Goal: Task Accomplishment & Management: Manage account settings

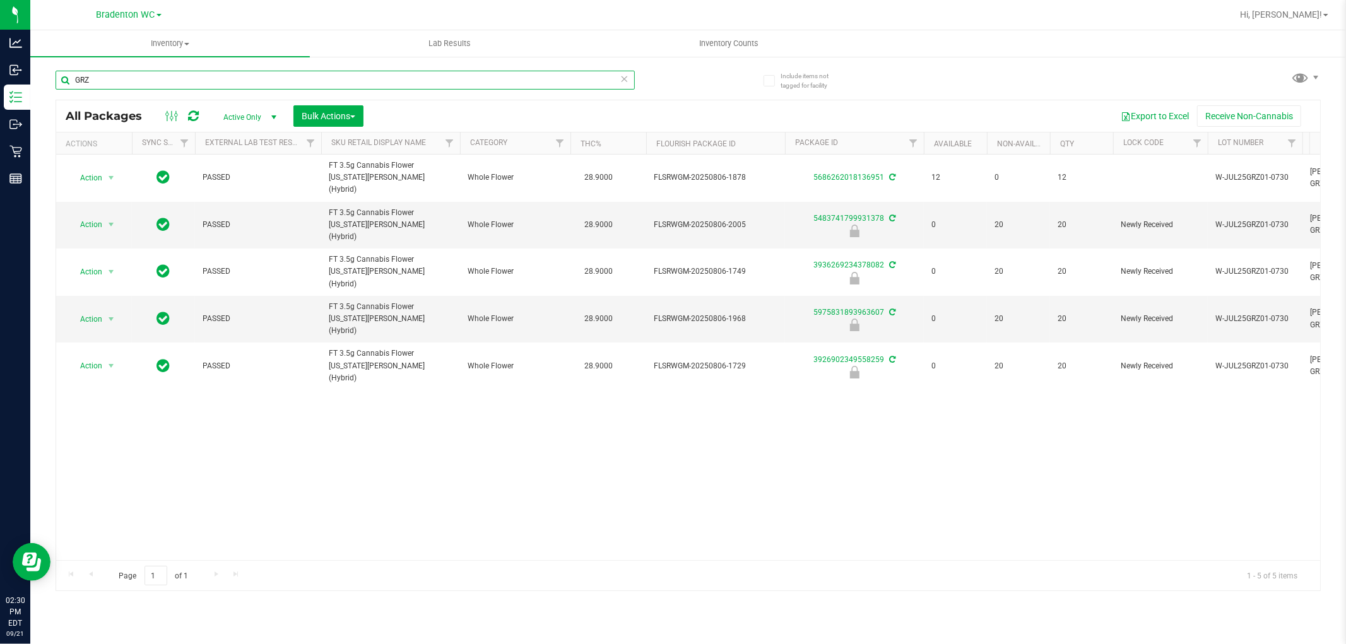
click at [135, 78] on input "GRZ" at bounding box center [345, 80] width 579 height 19
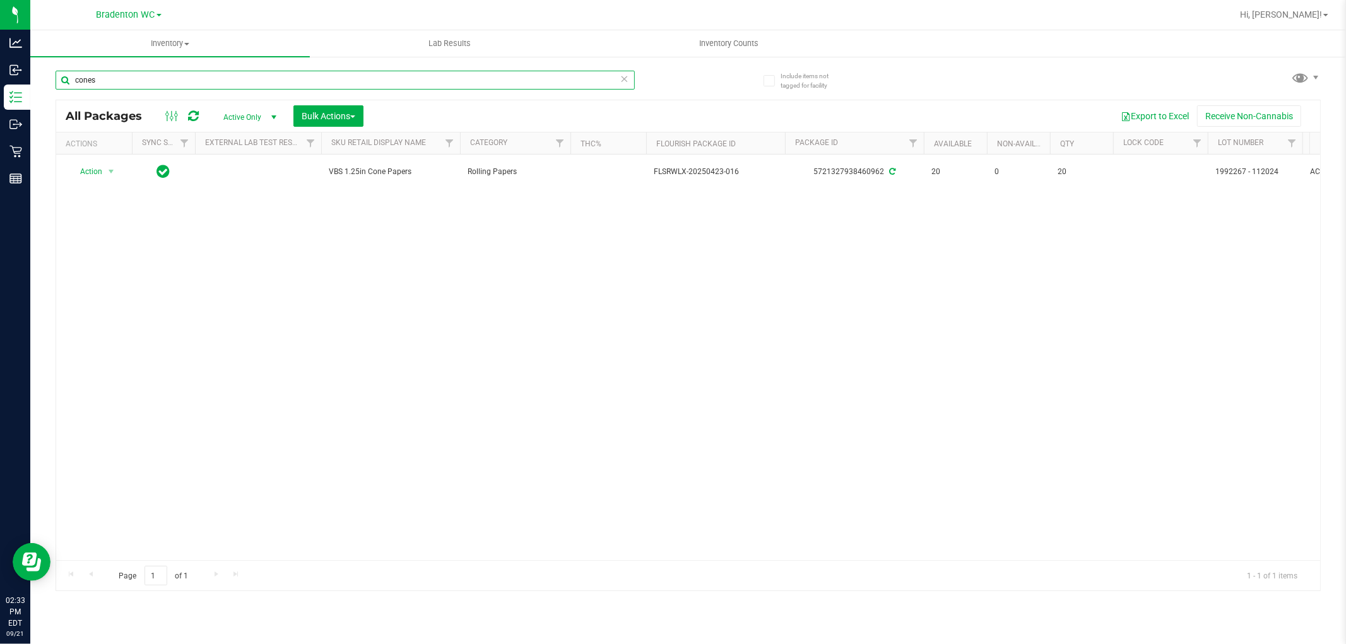
click at [156, 84] on input "cones" at bounding box center [345, 80] width 579 height 19
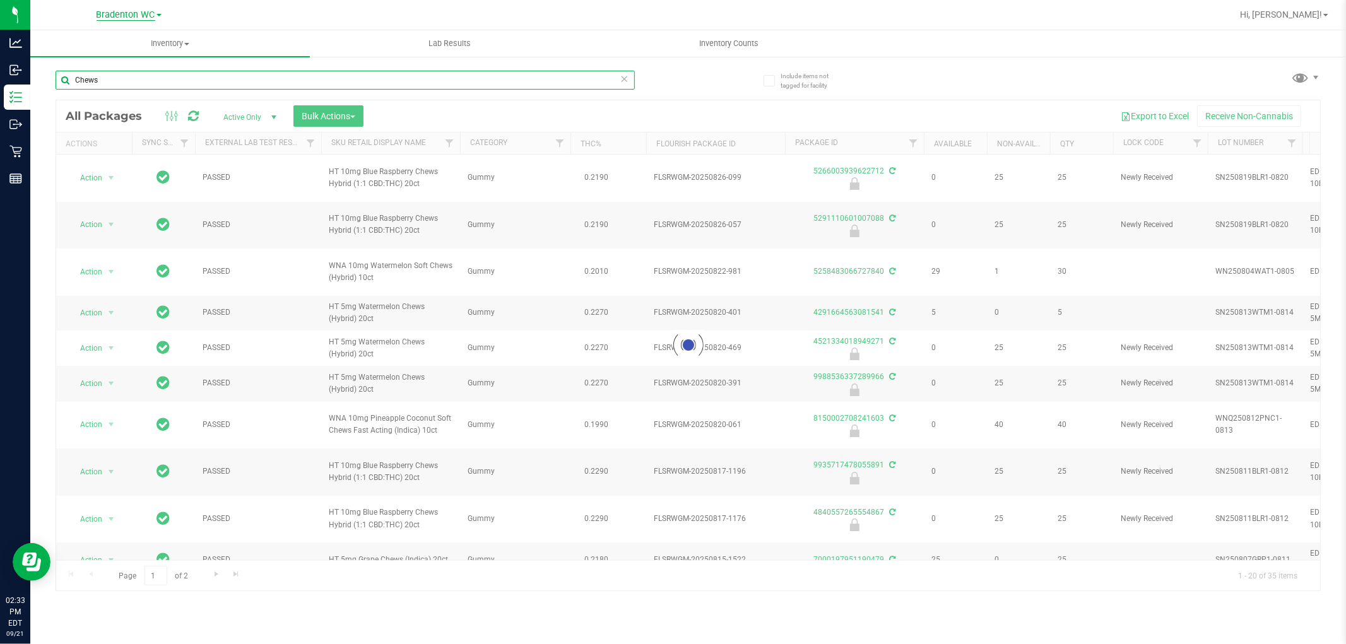
type input "Chews"
click at [151, 10] on span "Bradenton WC" at bounding box center [126, 14] width 59 height 11
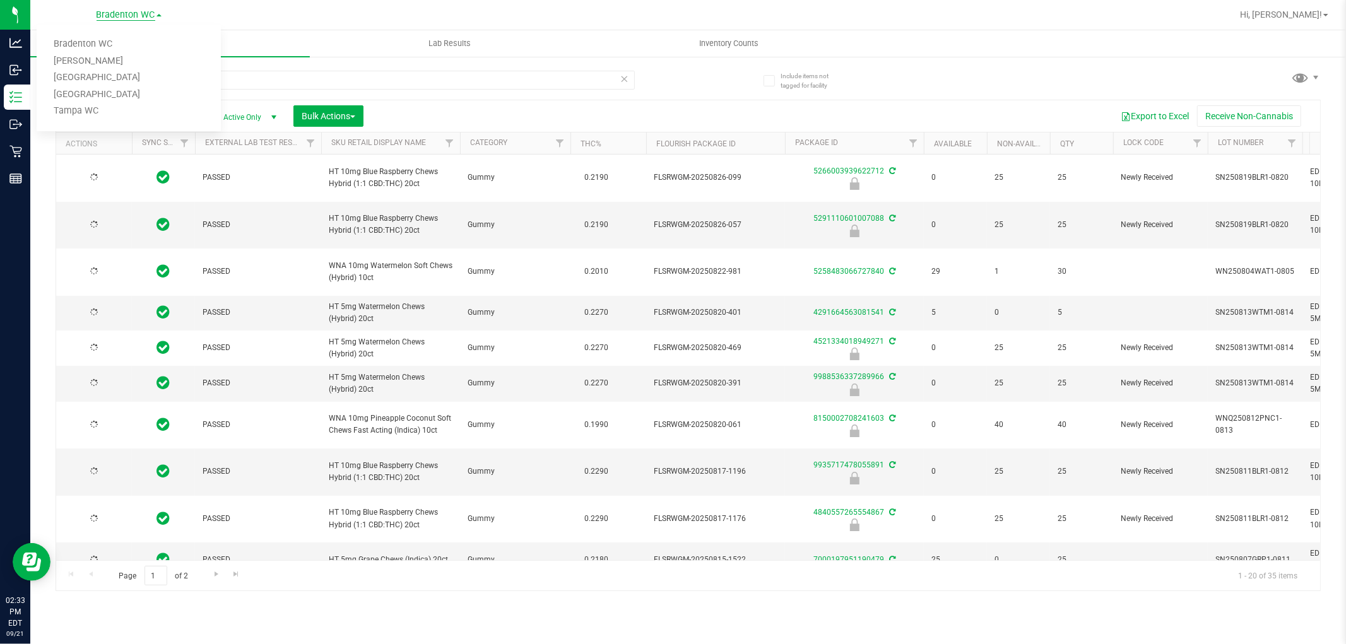
click at [144, 13] on span "Bradenton WC" at bounding box center [126, 14] width 59 height 11
click at [80, 112] on link "Tampa WC" at bounding box center [129, 111] width 184 height 17
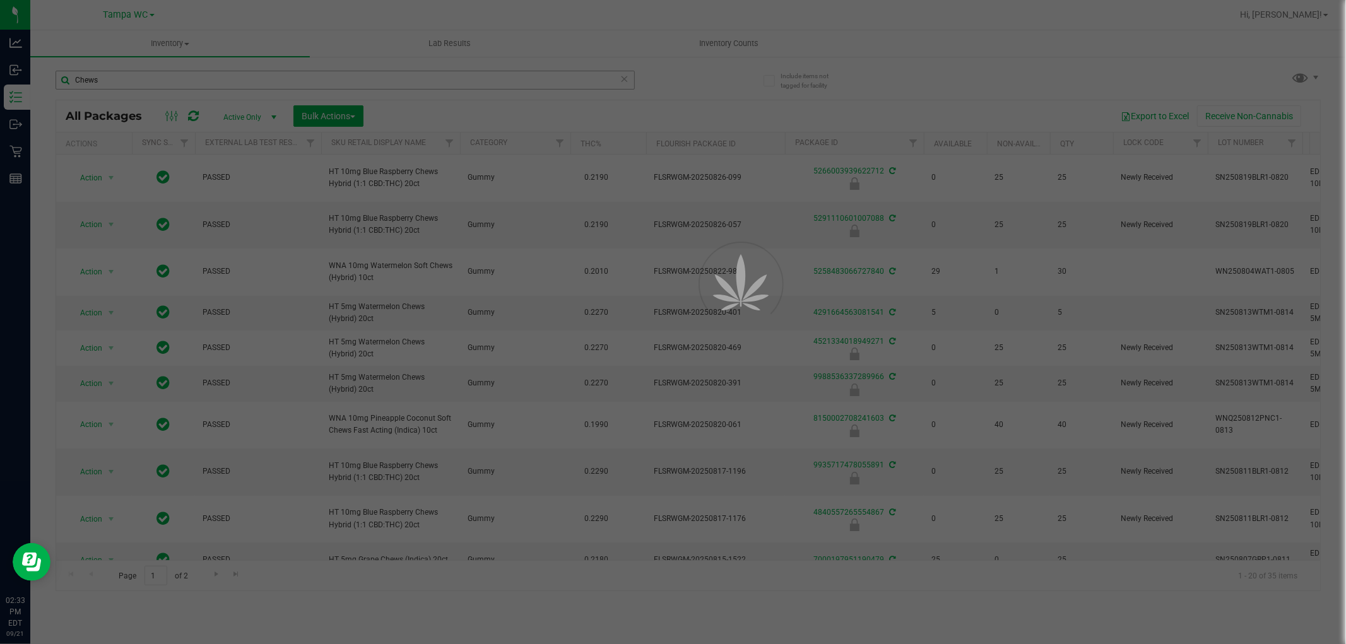
click at [114, 83] on div at bounding box center [673, 322] width 1346 height 644
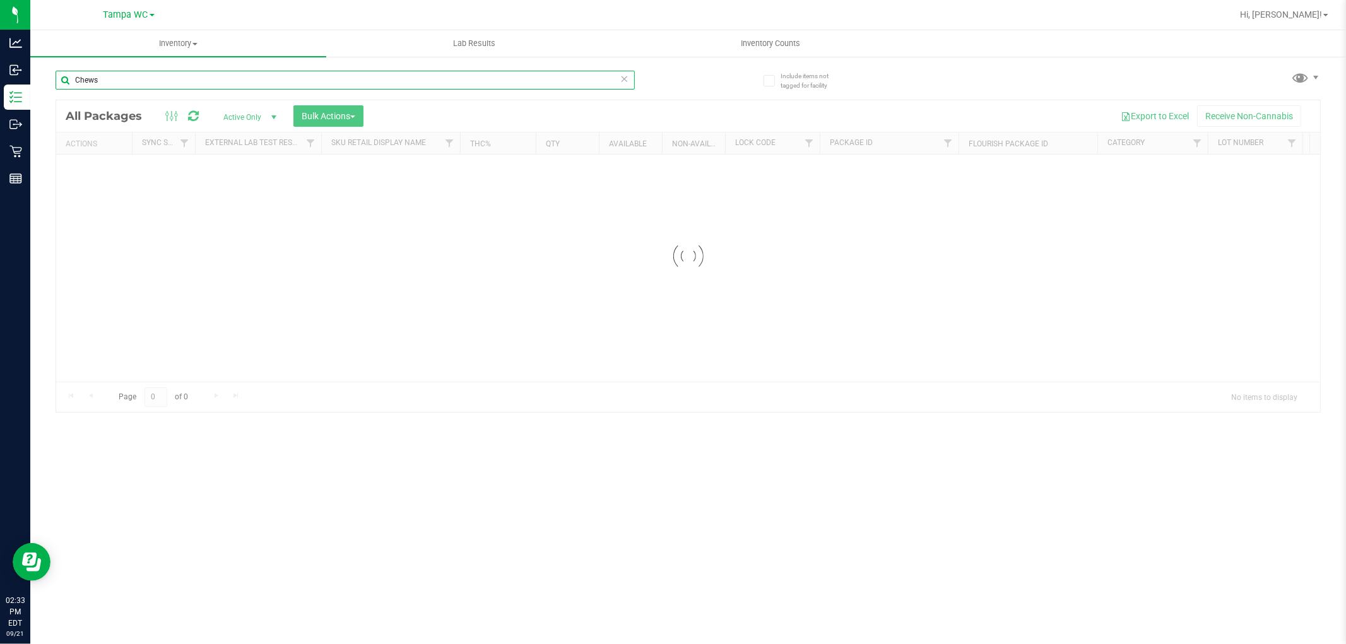
click at [114, 82] on input "Chews" at bounding box center [345, 80] width 579 height 19
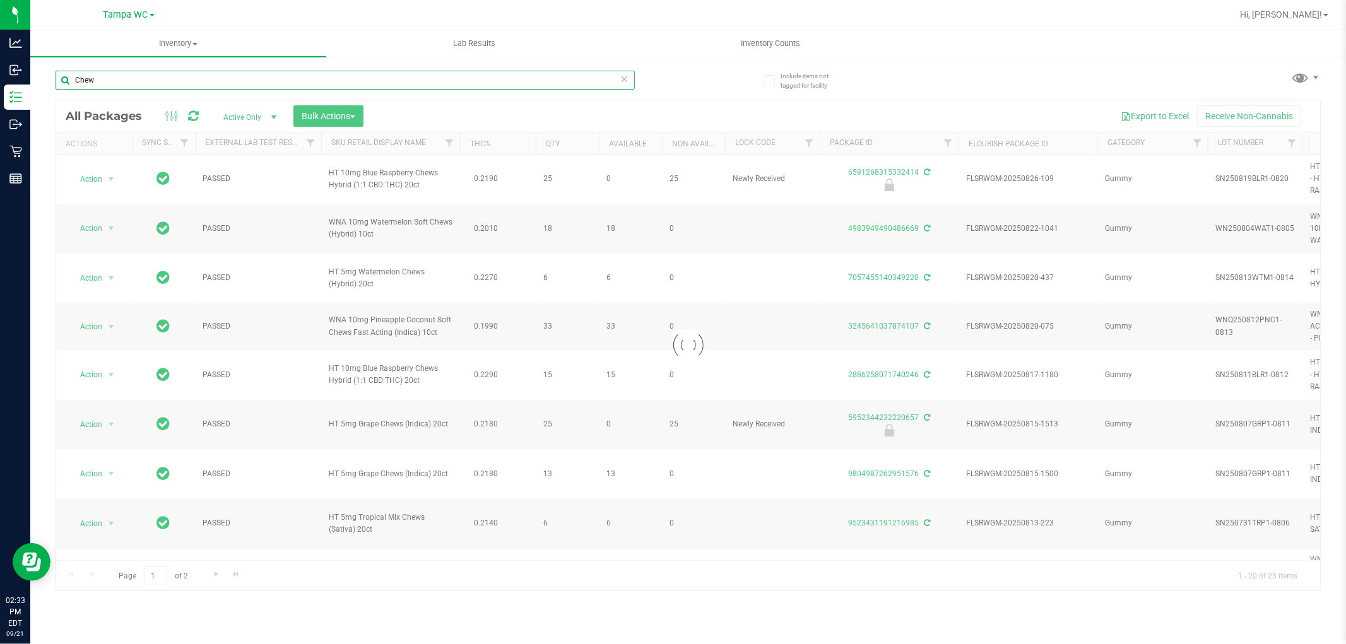
type input "Chews"
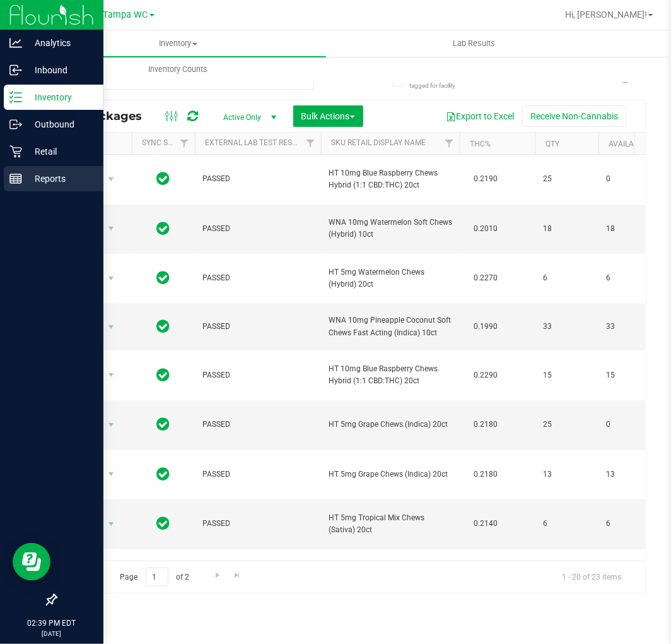
click at [30, 168] on div "Reports" at bounding box center [54, 178] width 100 height 25
click at [30, 155] on p "Retail" at bounding box center [60, 151] width 76 height 15
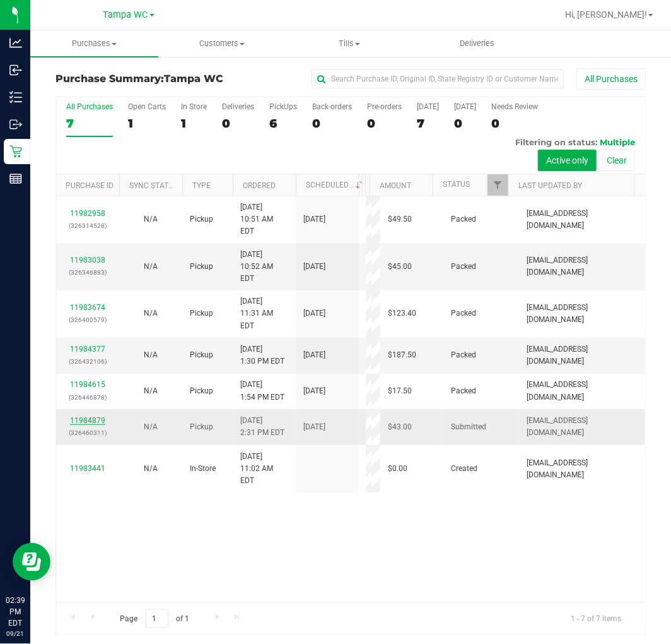
click at [80, 416] on link "11984879" at bounding box center [87, 420] width 35 height 9
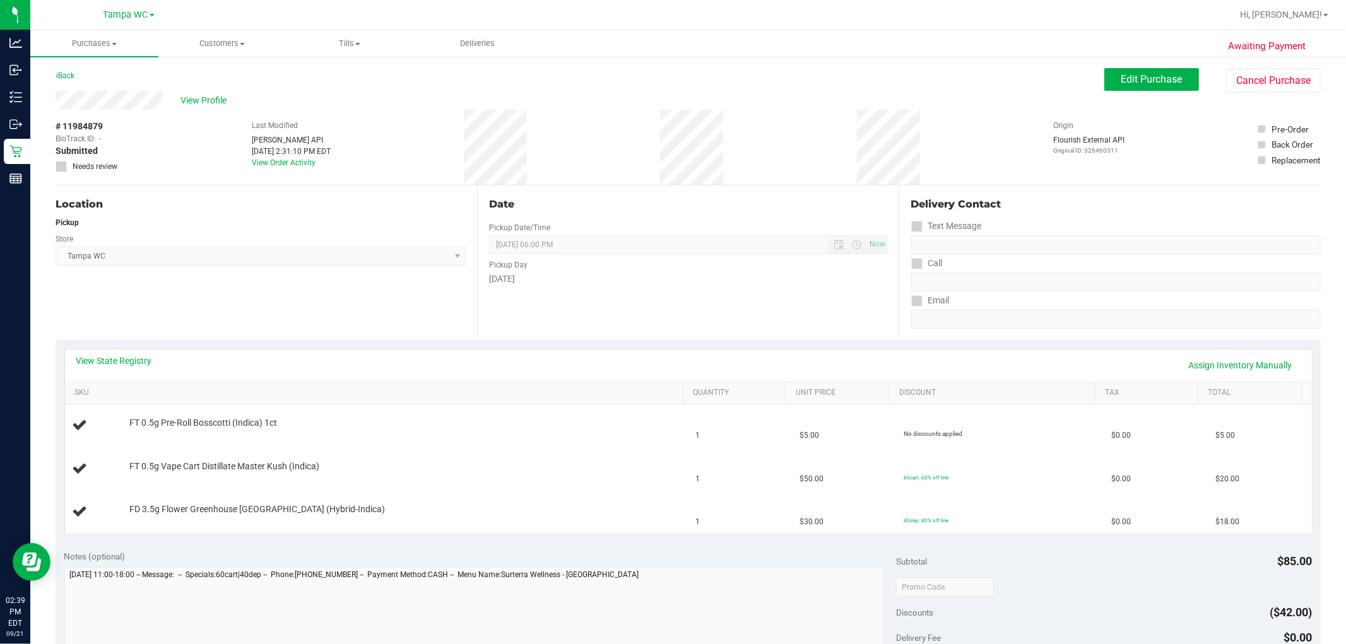
click at [514, 321] on div "Date Pickup Date/Time [DATE] Now [DATE] 06:00 PM Now Pickup Day [DATE]" at bounding box center [688, 263] width 422 height 155
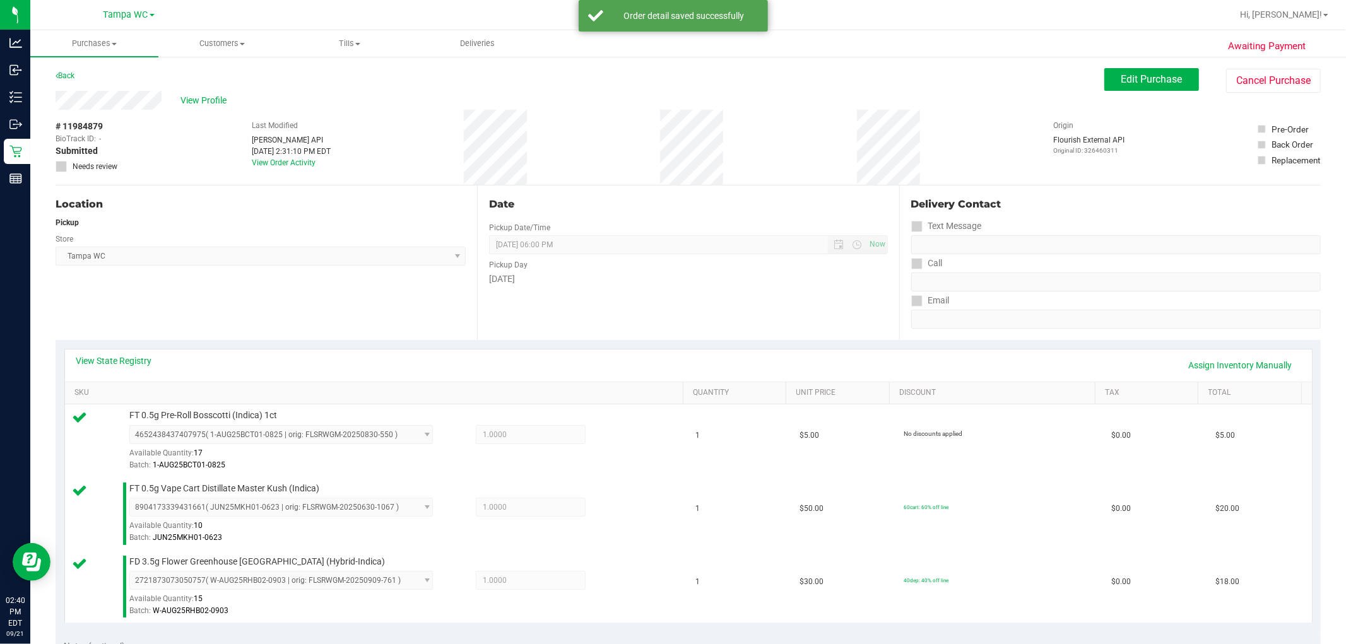
scroll to position [490, 0]
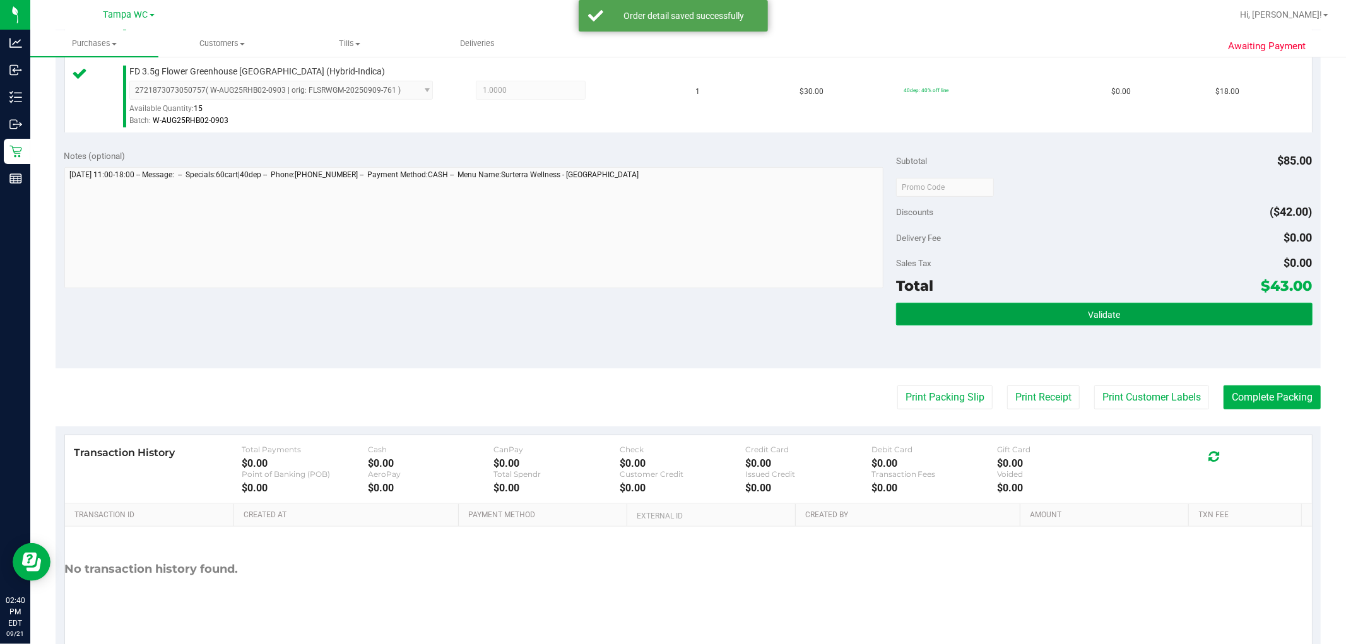
click at [1054, 322] on button "Validate" at bounding box center [1104, 314] width 416 height 23
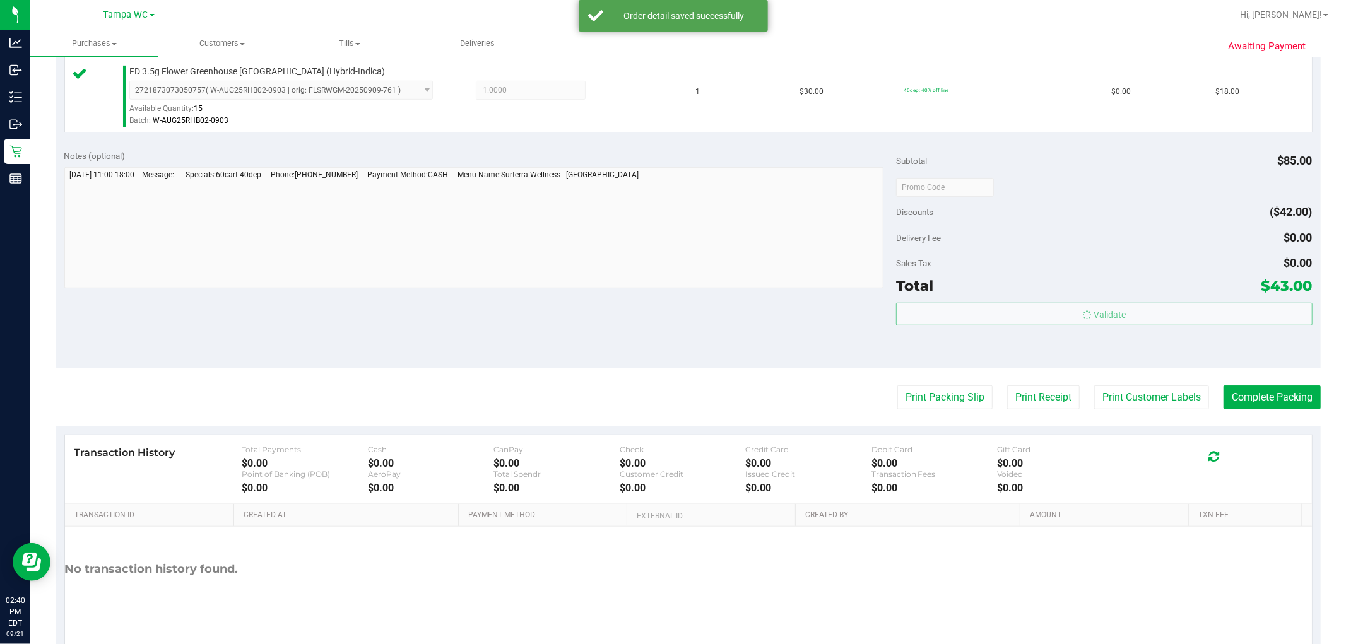
click at [1061, 246] on body "Analytics Inbound Inventory Outbound Retail Reports 02:40 PM EDT [DATE] 09/21 T…" at bounding box center [673, 322] width 1346 height 644
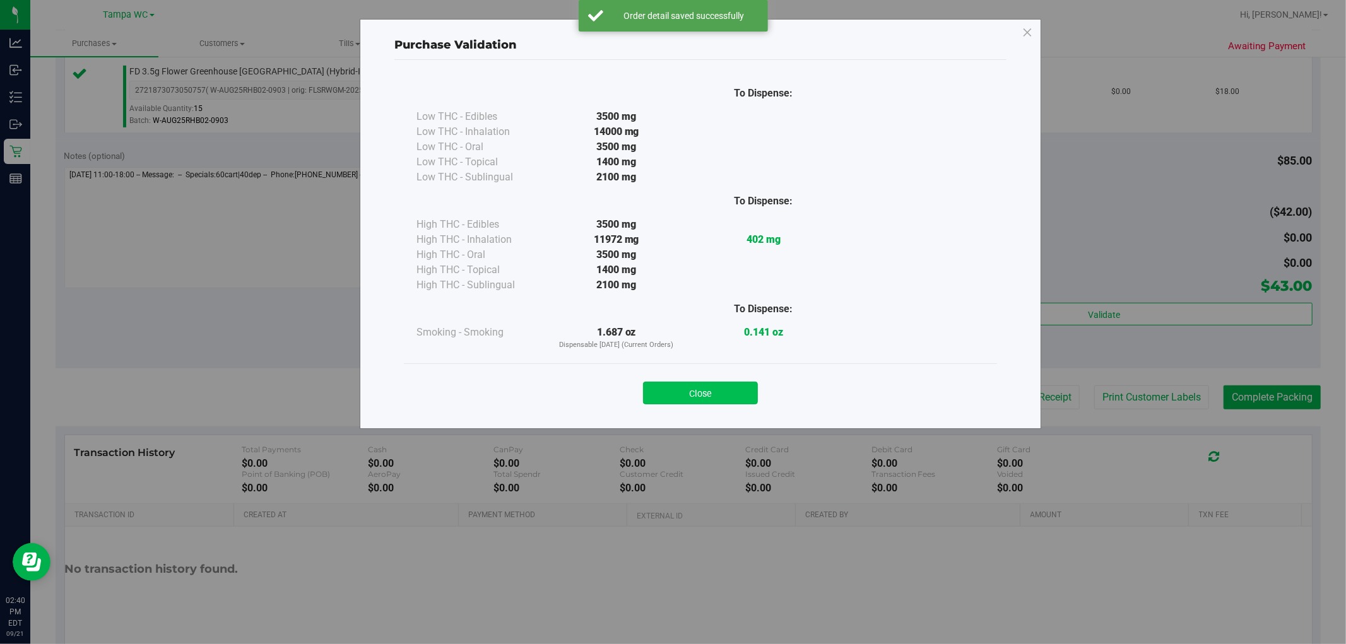
click at [716, 393] on button "Close" at bounding box center [700, 393] width 115 height 23
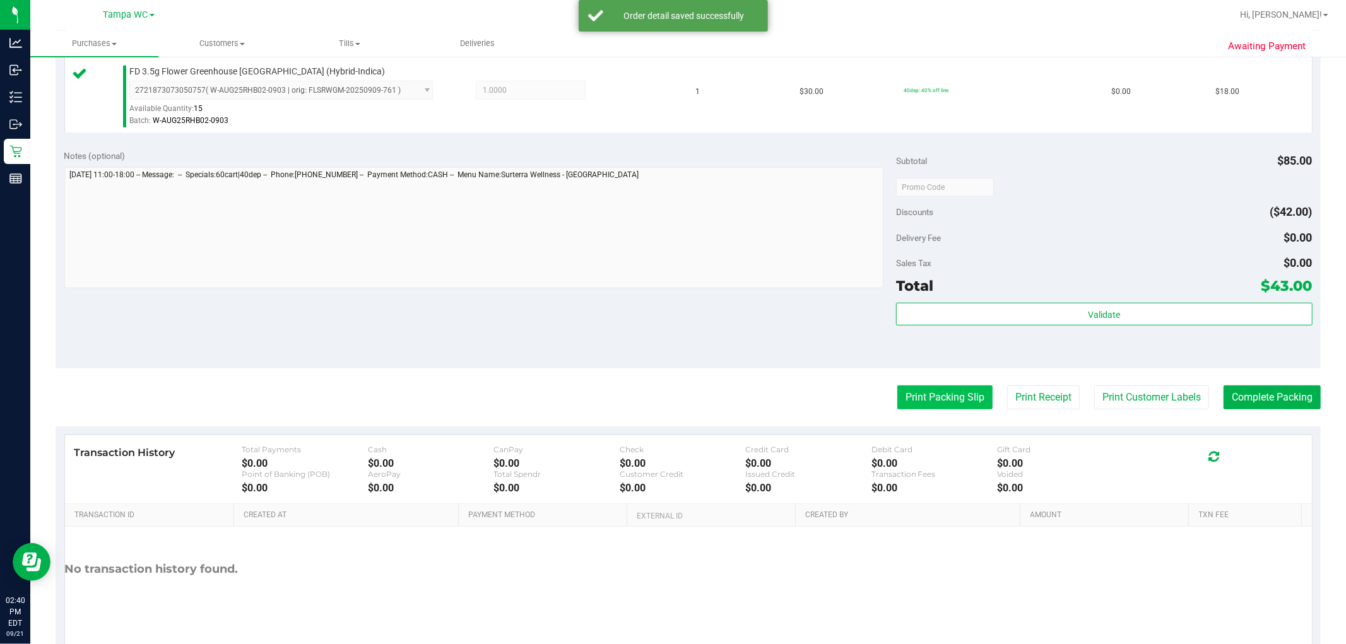
drag, startPoint x: 895, startPoint y: 368, endPoint x: 917, endPoint y: 403, distance: 41.1
click at [901, 376] on purchase-details "Back Edit Purchase Cancel Purchase View Profile # 11984879 BioTrack ID: - Submi…" at bounding box center [688, 120] width 1265 height 1085
click at [917, 403] on button "Print Packing Slip" at bounding box center [944, 398] width 95 height 24
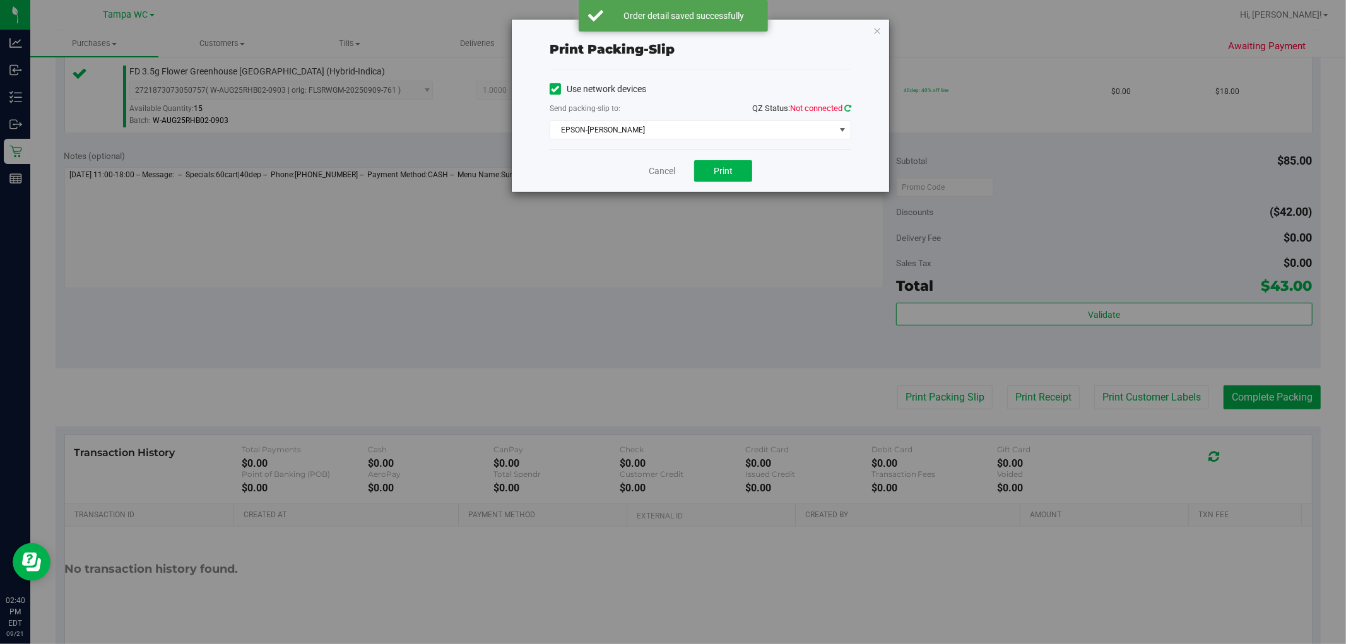
click at [849, 111] on icon at bounding box center [847, 108] width 7 height 8
drag, startPoint x: 657, startPoint y: 169, endPoint x: 1039, endPoint y: 329, distance: 414.4
click at [658, 169] on link "Cancel" at bounding box center [662, 171] width 27 height 13
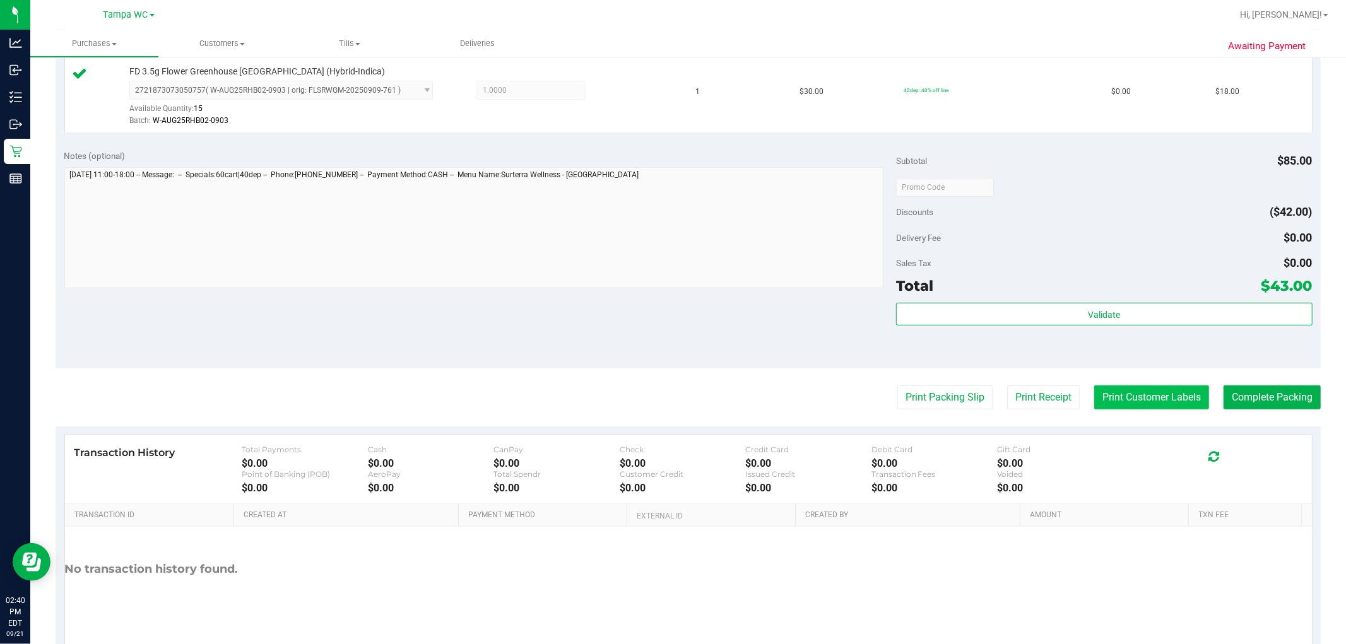
click at [1095, 405] on button "Print Customer Labels" at bounding box center [1151, 398] width 115 height 24
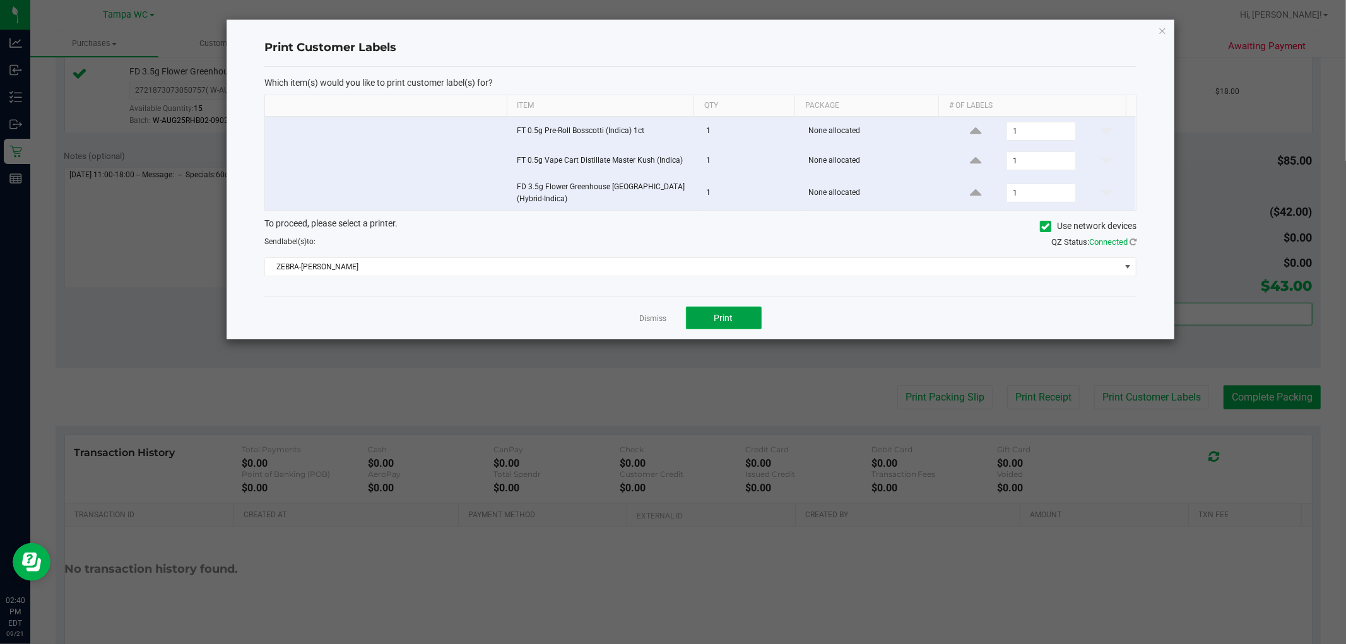
click at [709, 311] on button "Print" at bounding box center [724, 318] width 76 height 23
click at [645, 319] on link "Dismiss" at bounding box center [653, 319] width 27 height 11
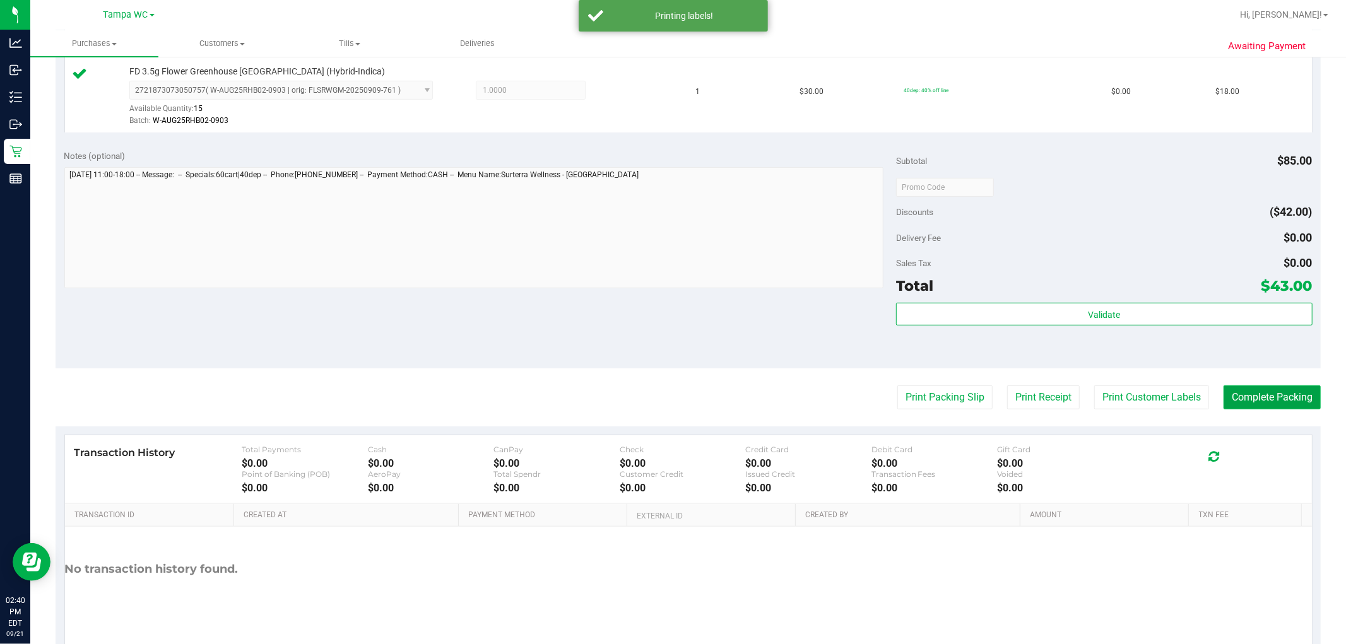
click at [1271, 401] on button "Complete Packing" at bounding box center [1272, 398] width 97 height 24
drag, startPoint x: 1161, startPoint y: 472, endPoint x: 1116, endPoint y: 423, distance: 66.5
click at [1156, 464] on div "Transaction History Total Payments $0.00 Cash $0.00 CanPay $0.00 Check $0.00 Cr…" at bounding box center [688, 469] width 1228 height 49
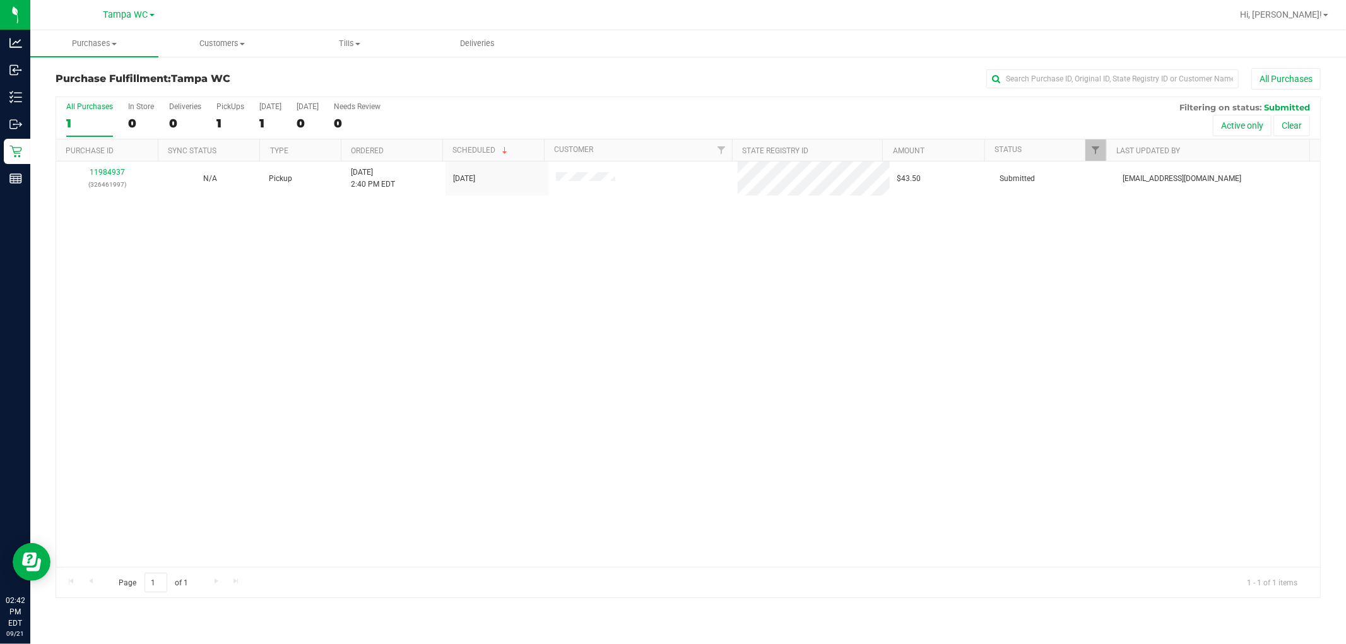
drag, startPoint x: 423, startPoint y: 352, endPoint x: 223, endPoint y: 204, distance: 249.0
click at [421, 350] on div "11984937 (326461997) N/A Pickup [DATE] 2:40 PM EDT 9/21/2025 $43.50 Submitted […" at bounding box center [688, 365] width 1264 height 406
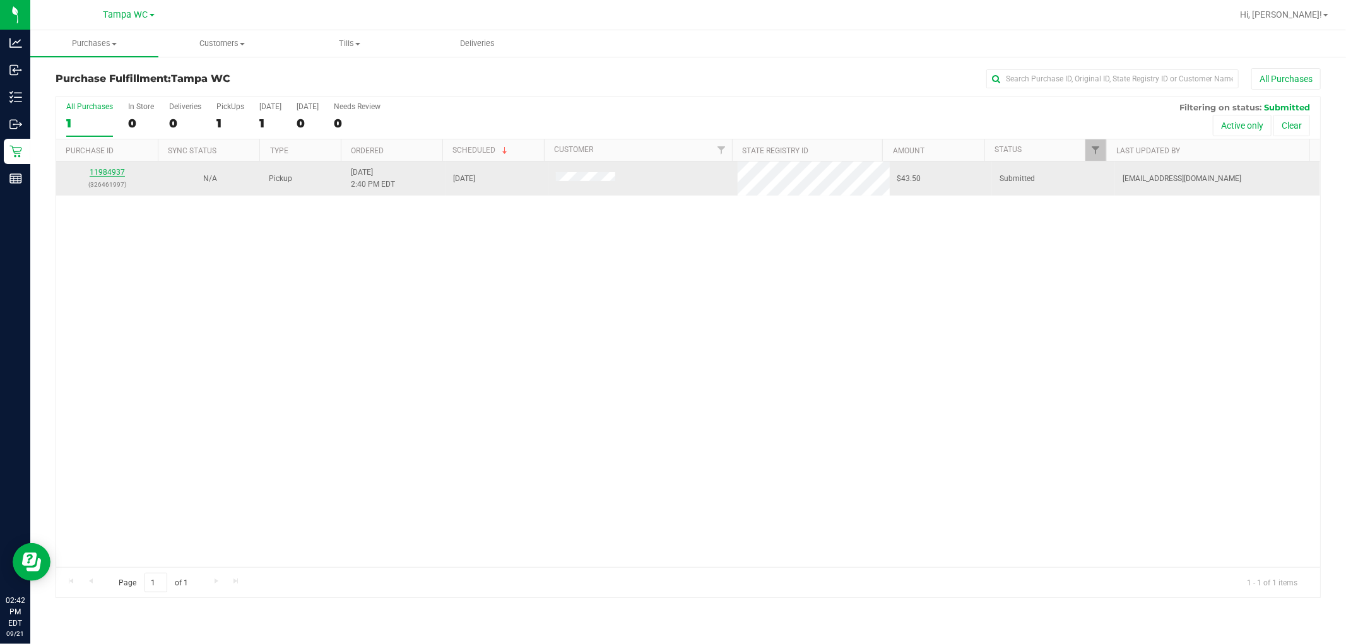
click at [103, 172] on link "11984937" at bounding box center [107, 172] width 35 height 9
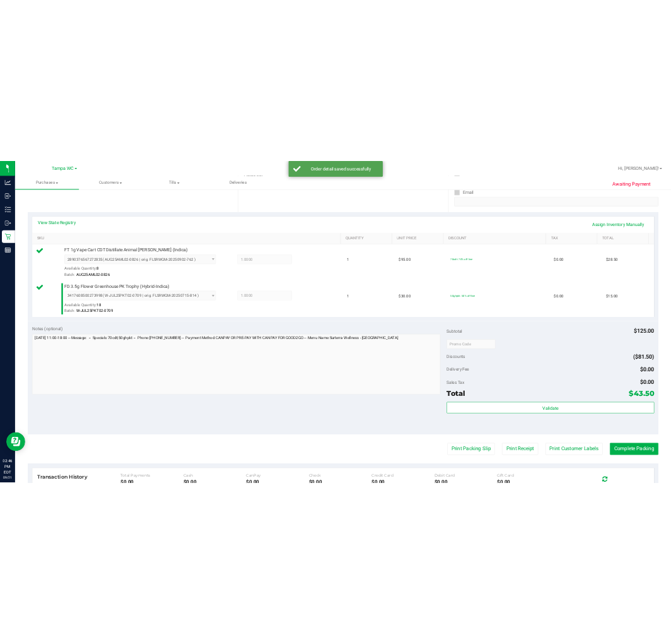
scroll to position [239, 0]
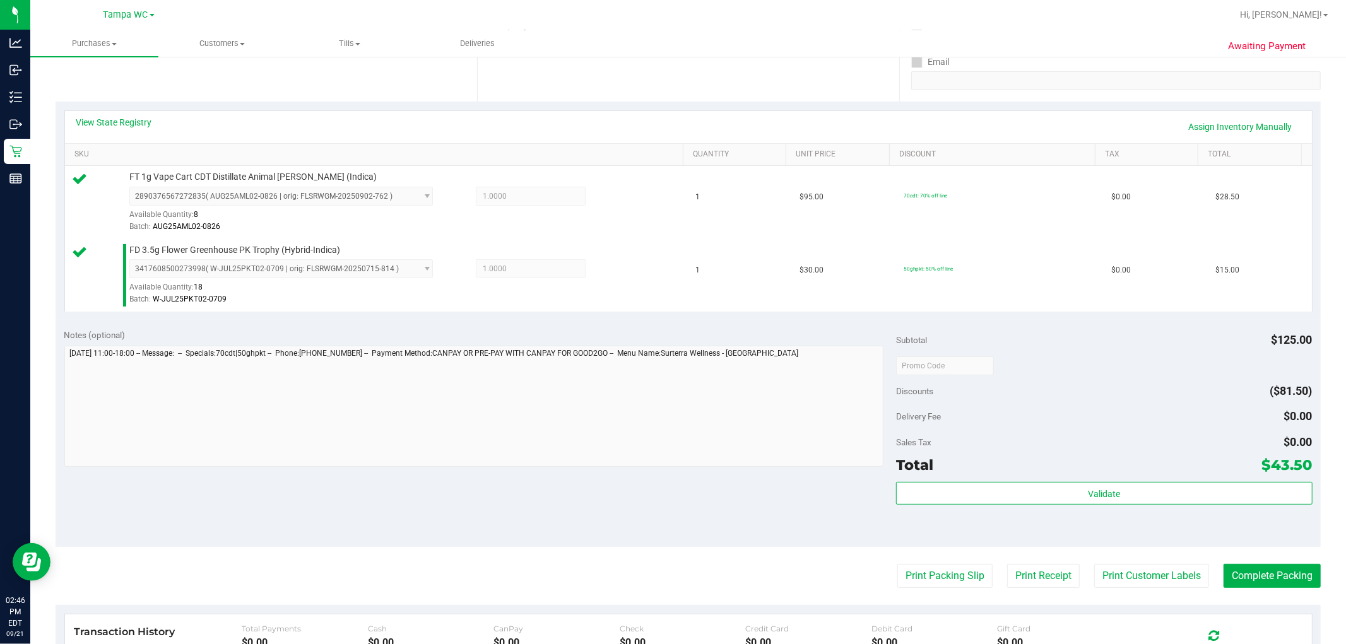
click at [1058, 463] on div "Total $43.50" at bounding box center [1104, 465] width 416 height 23
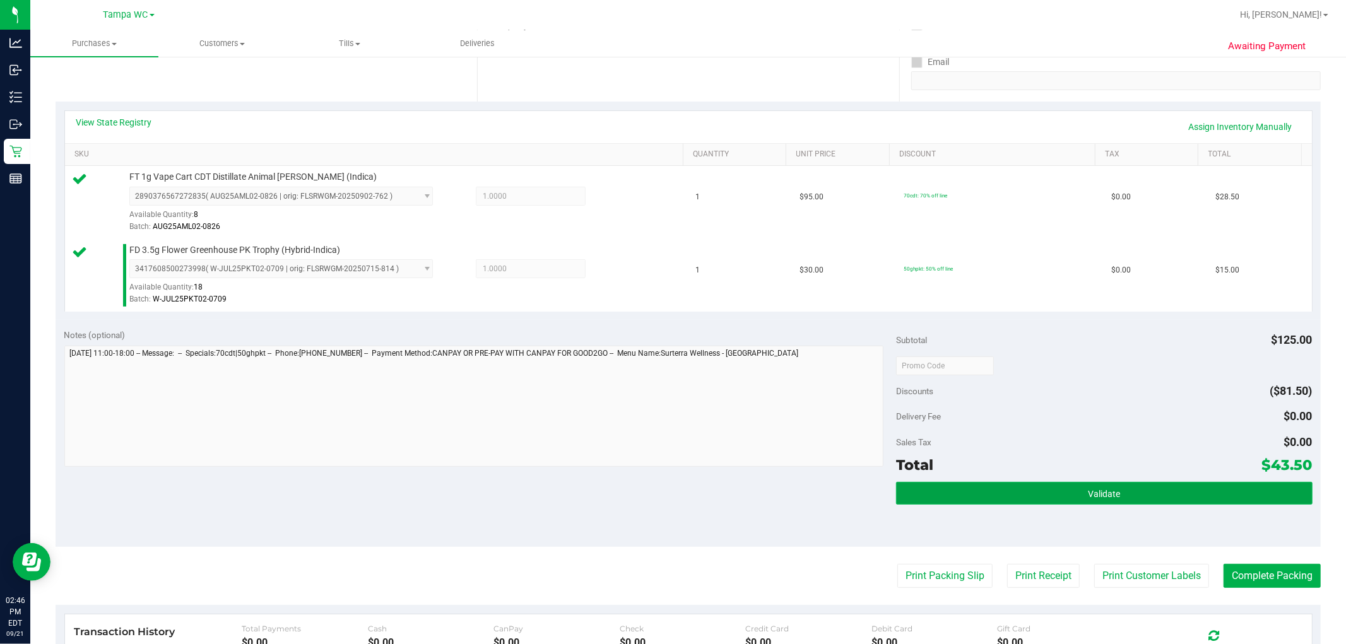
click at [1107, 492] on span "Validate" at bounding box center [1104, 494] width 32 height 10
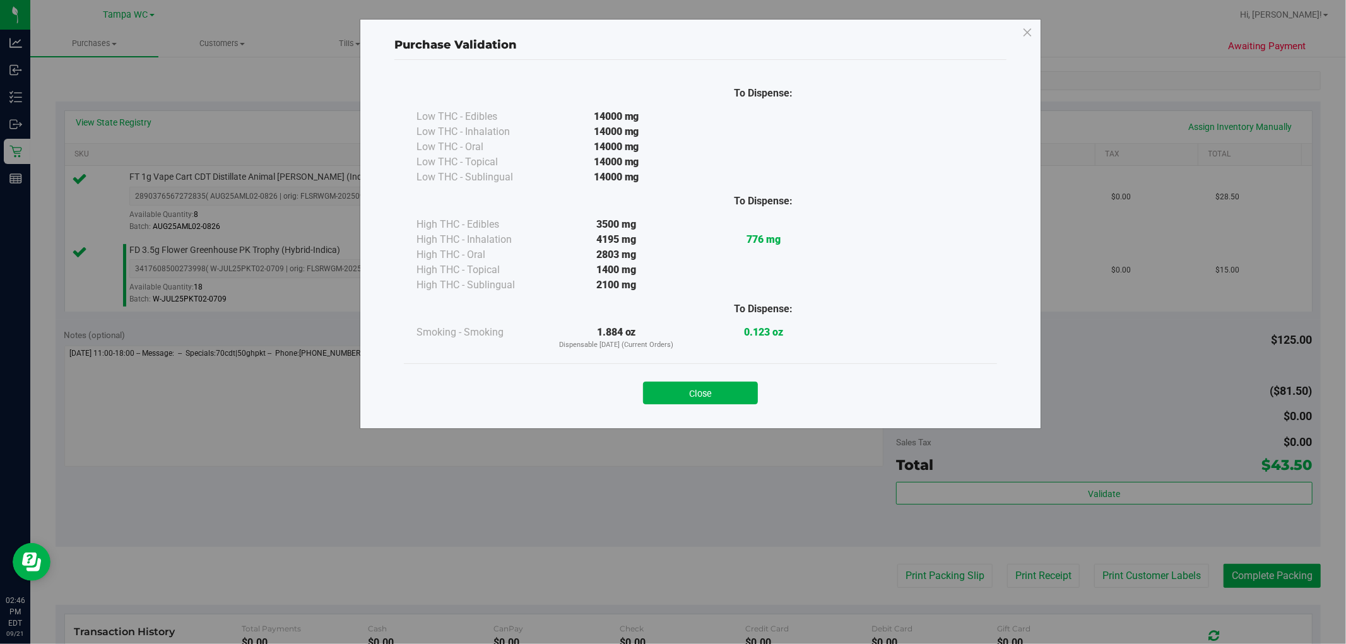
click at [724, 369] on div "Close" at bounding box center [700, 389] width 593 height 51
click at [704, 388] on button "Close" at bounding box center [700, 393] width 115 height 23
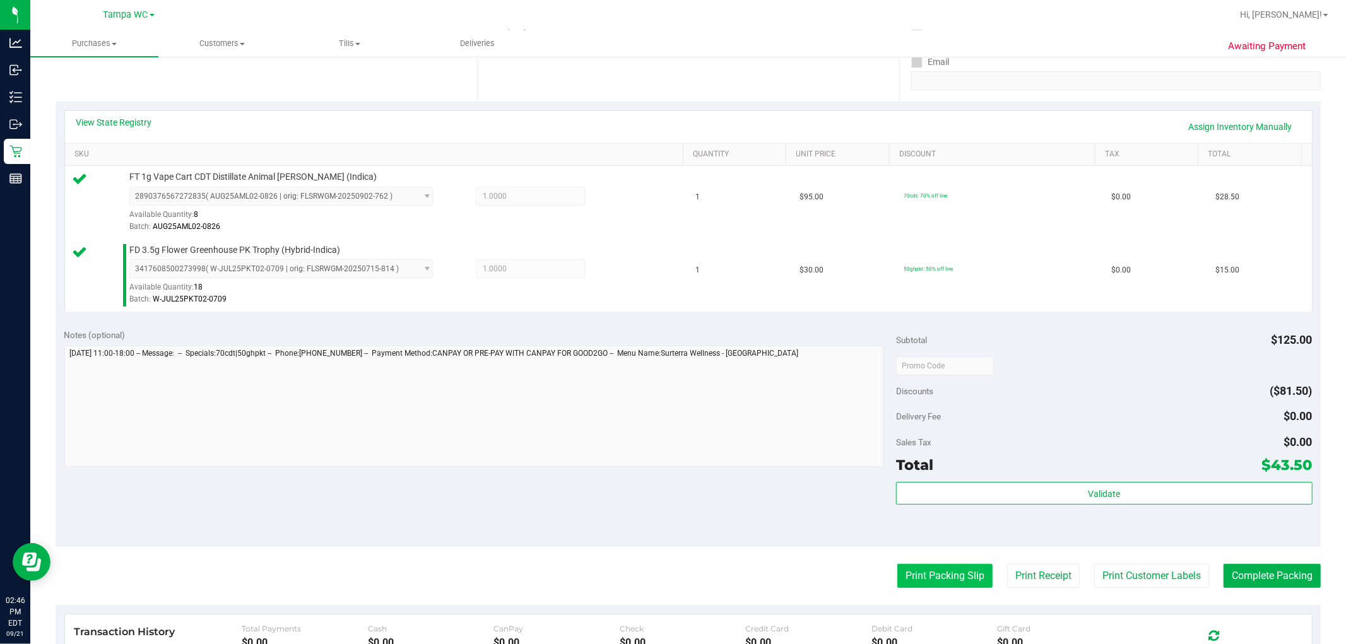
click at [925, 571] on button "Print Packing Slip" at bounding box center [944, 576] width 95 height 24
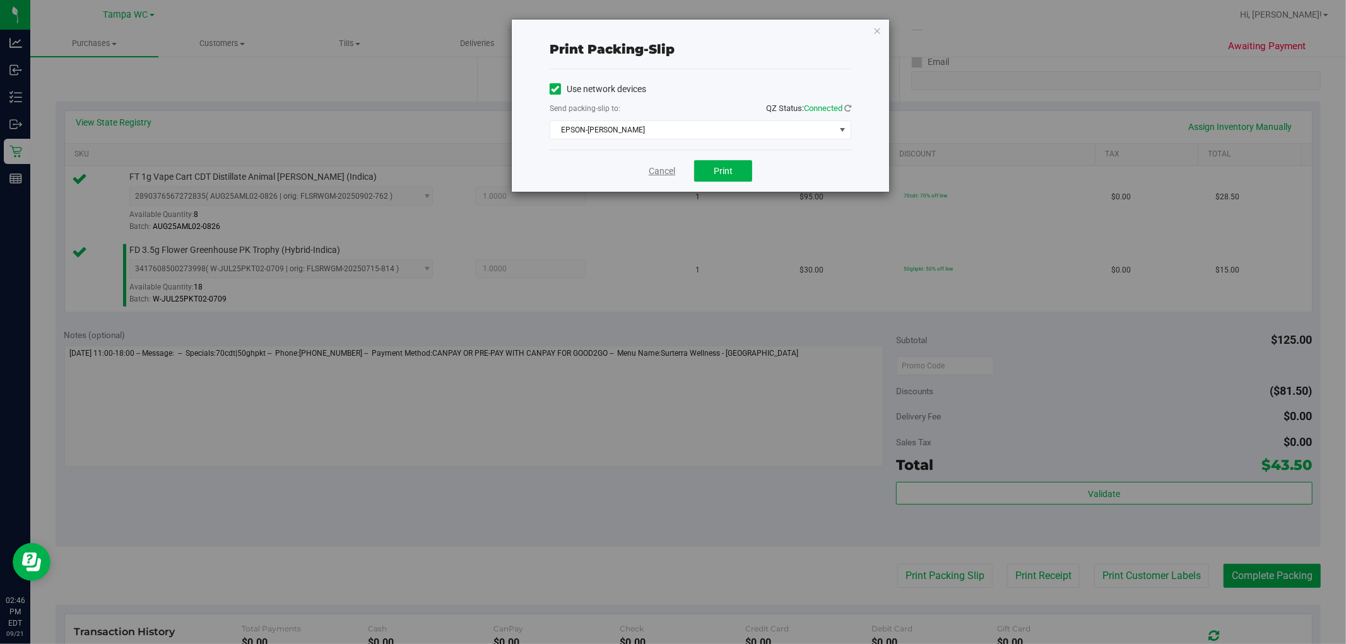
click at [653, 171] on link "Cancel" at bounding box center [662, 171] width 27 height 13
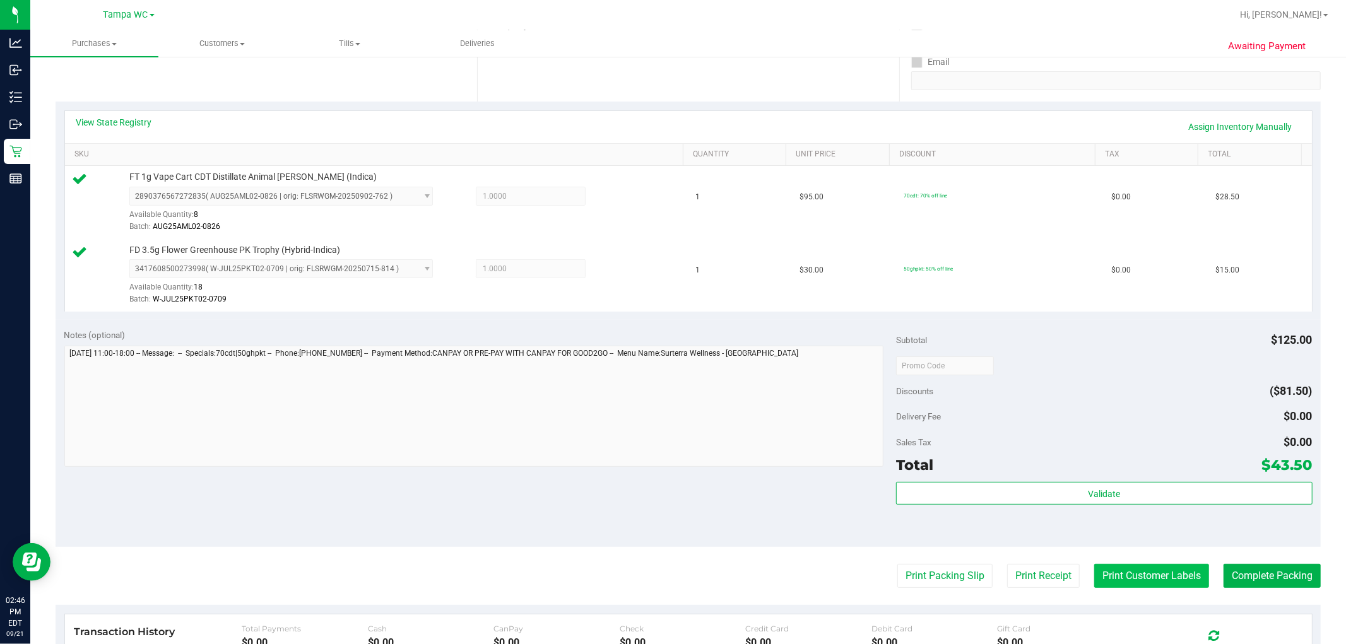
click at [1109, 574] on button "Print Customer Labels" at bounding box center [1151, 576] width 115 height 24
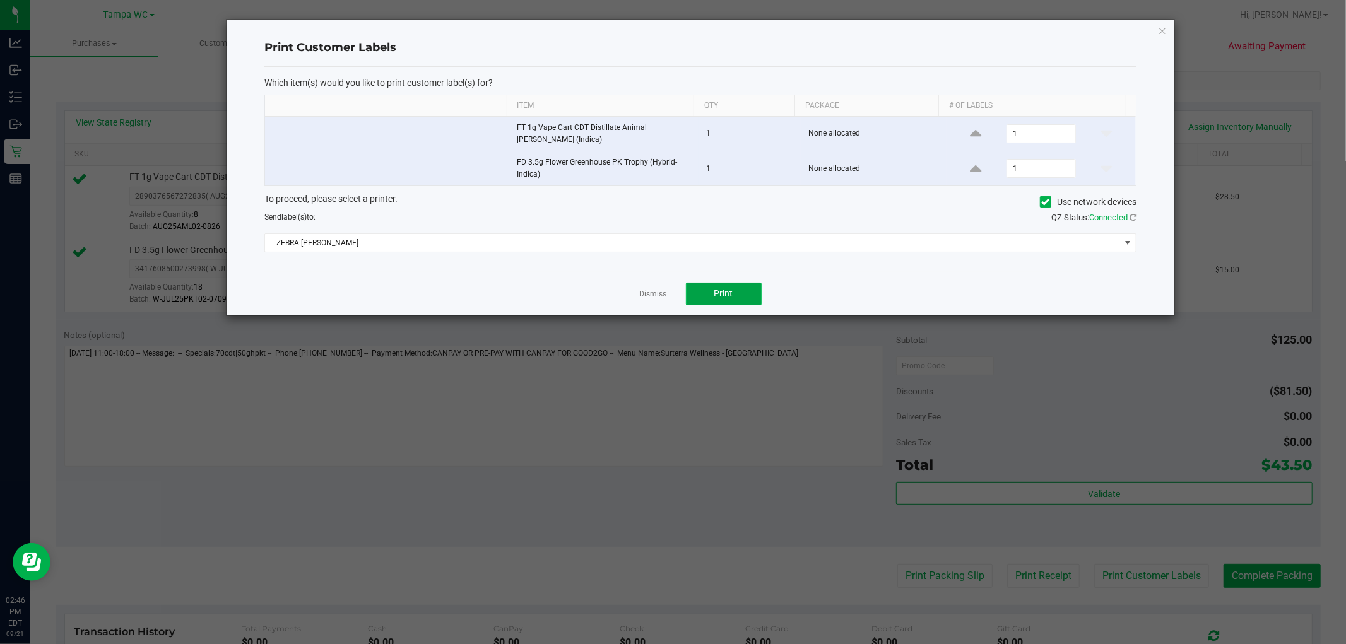
click at [728, 288] on button "Print" at bounding box center [724, 294] width 76 height 23
click at [653, 290] on link "Dismiss" at bounding box center [653, 294] width 27 height 11
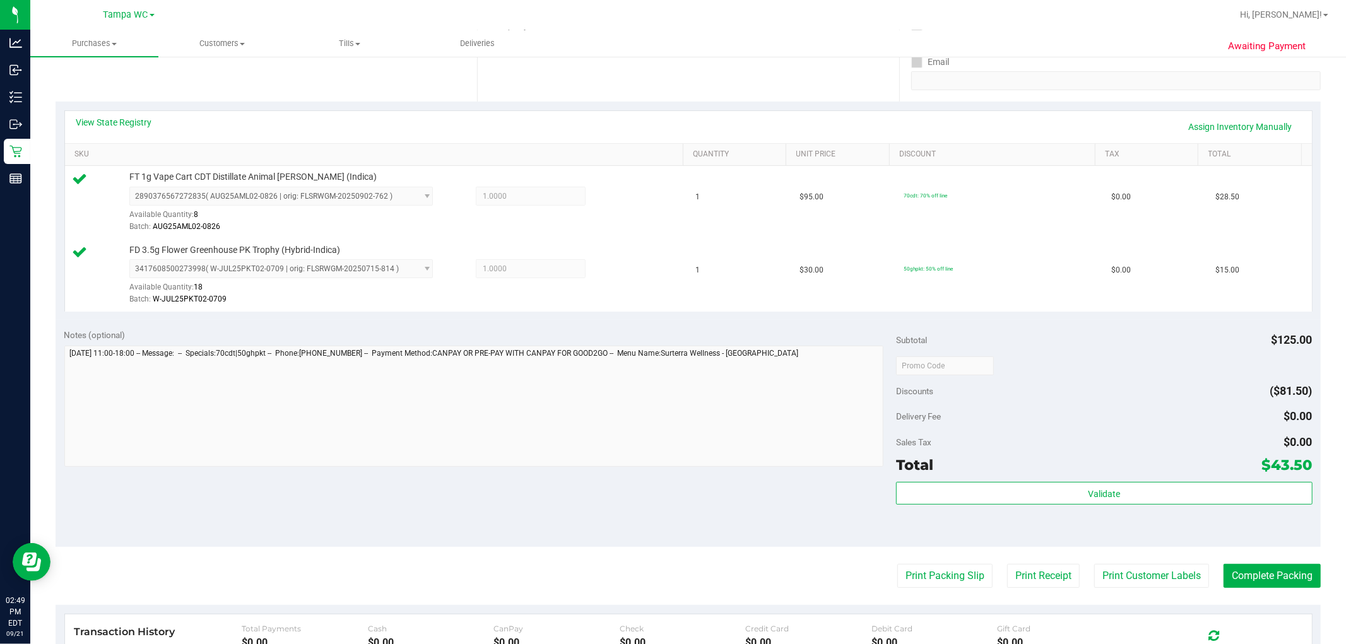
click at [999, 477] on div "Subtotal $125.00 Discounts ($81.50) Delivery Fee $0.00 Sales Tax $0.00 Total $4…" at bounding box center [1104, 434] width 416 height 210
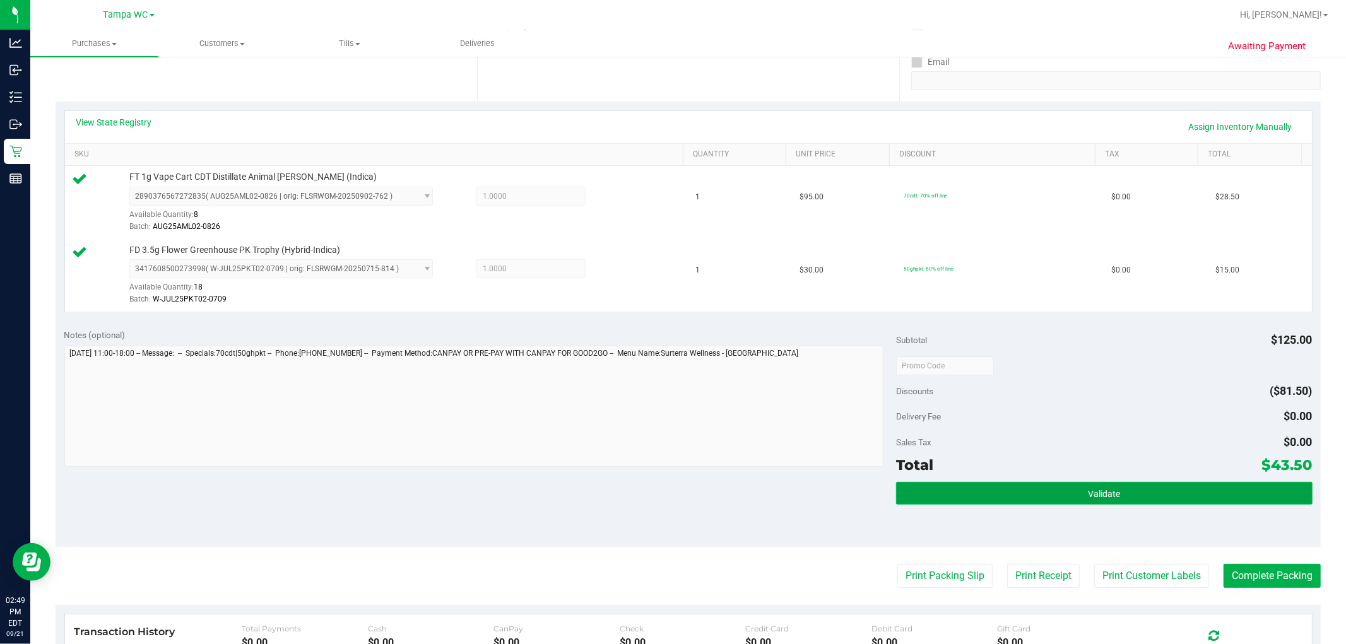
click at [1000, 484] on button "Validate" at bounding box center [1104, 493] width 416 height 23
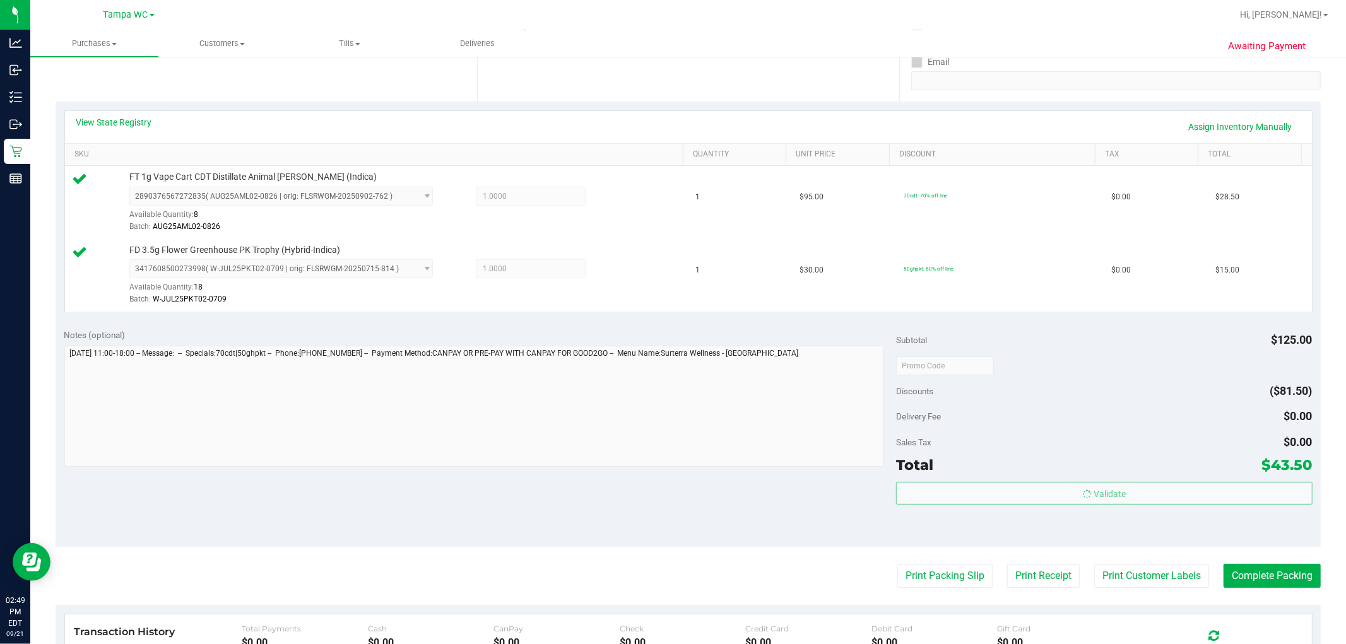
click at [1038, 432] on div "Sales Tax $0.00" at bounding box center [1104, 442] width 416 height 23
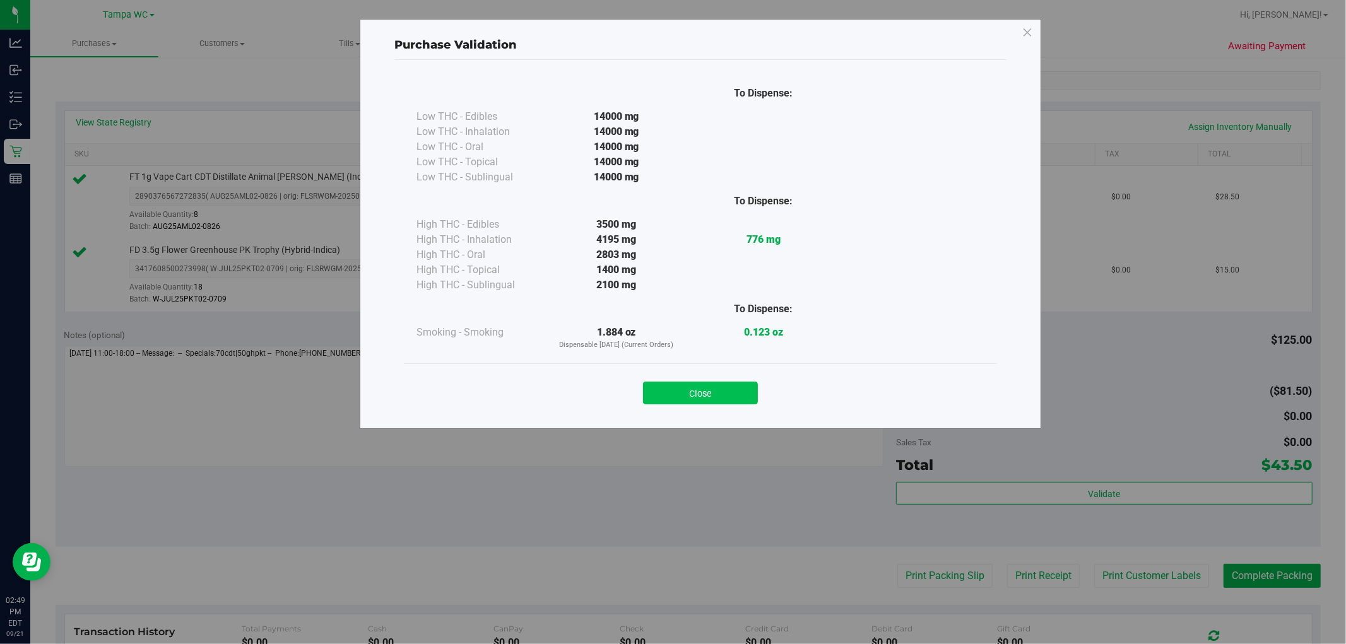
click at [659, 391] on button "Close" at bounding box center [700, 393] width 115 height 23
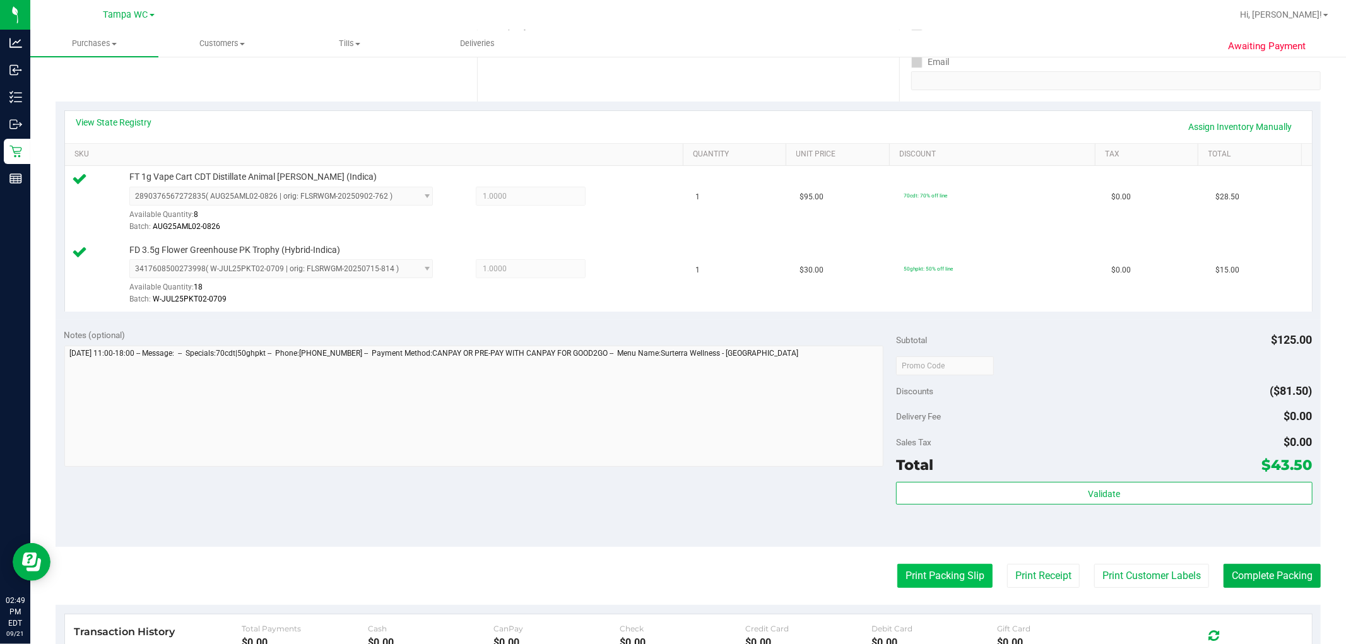
click at [923, 578] on button "Print Packing Slip" at bounding box center [944, 576] width 95 height 24
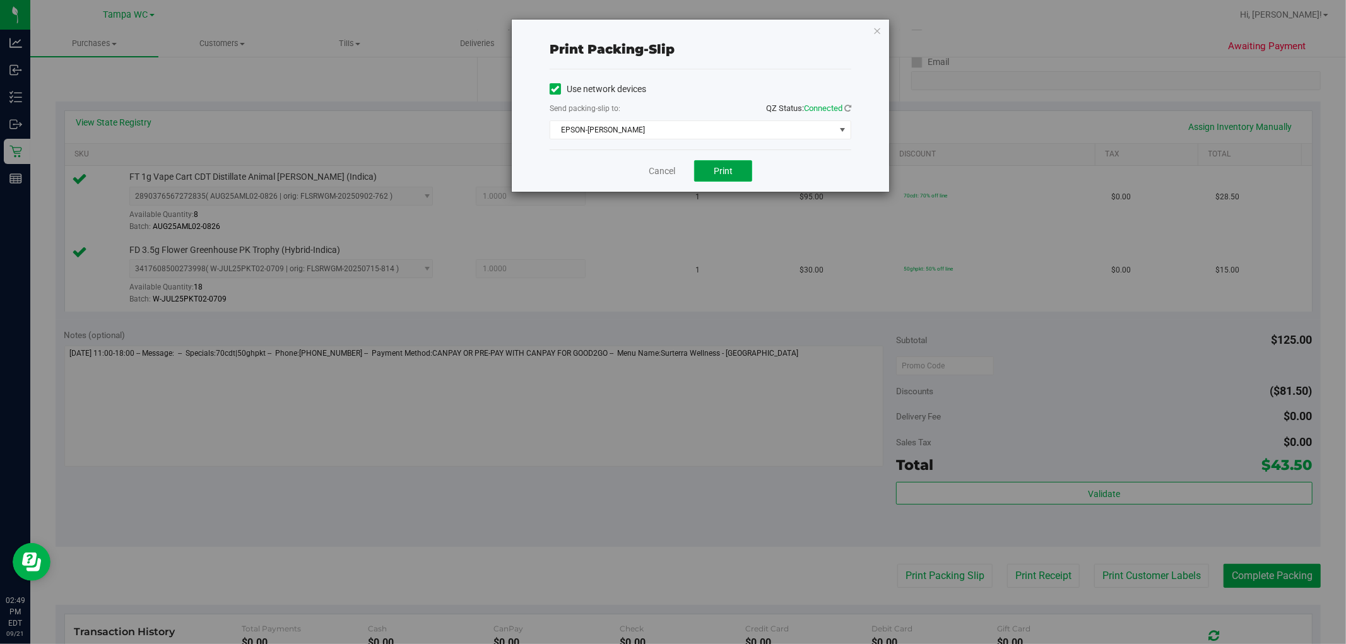
click at [699, 170] on button "Print" at bounding box center [723, 170] width 58 height 21
drag, startPoint x: 661, startPoint y: 160, endPoint x: 654, endPoint y: 167, distance: 10.3
click at [661, 160] on div "Cancel Print" at bounding box center [701, 171] width 302 height 42
click at [652, 169] on link "Cancel" at bounding box center [662, 171] width 27 height 13
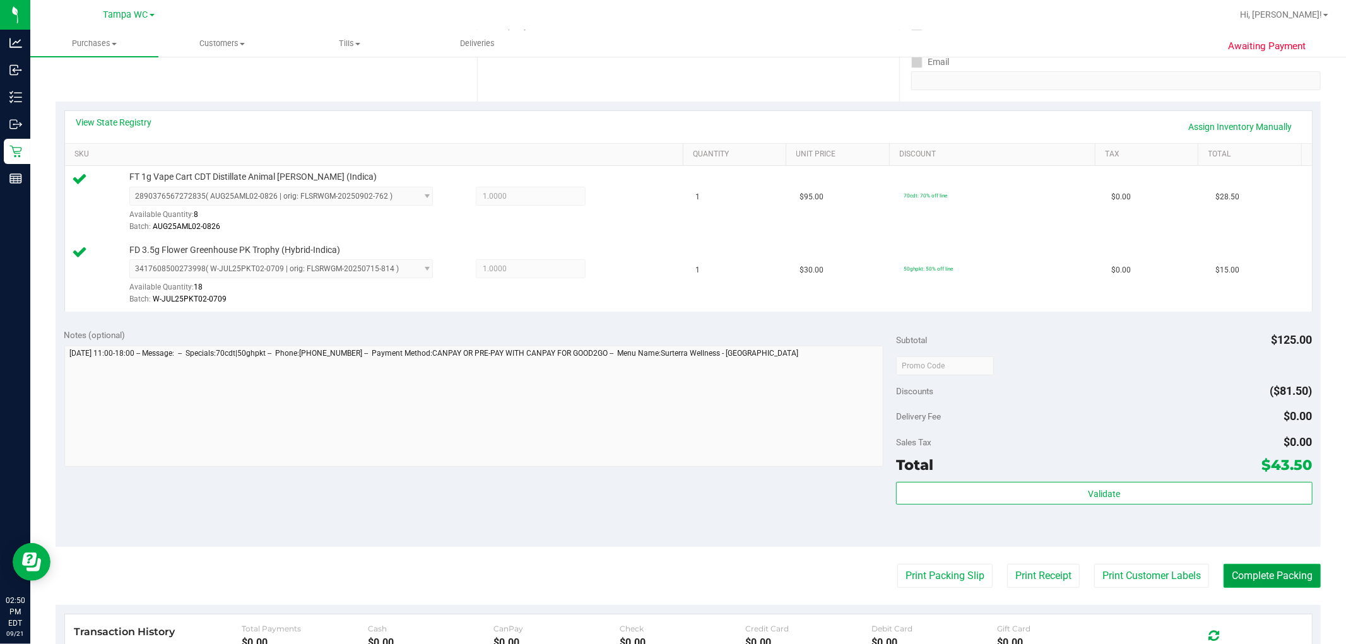
click at [1288, 575] on button "Complete Packing" at bounding box center [1272, 576] width 97 height 24
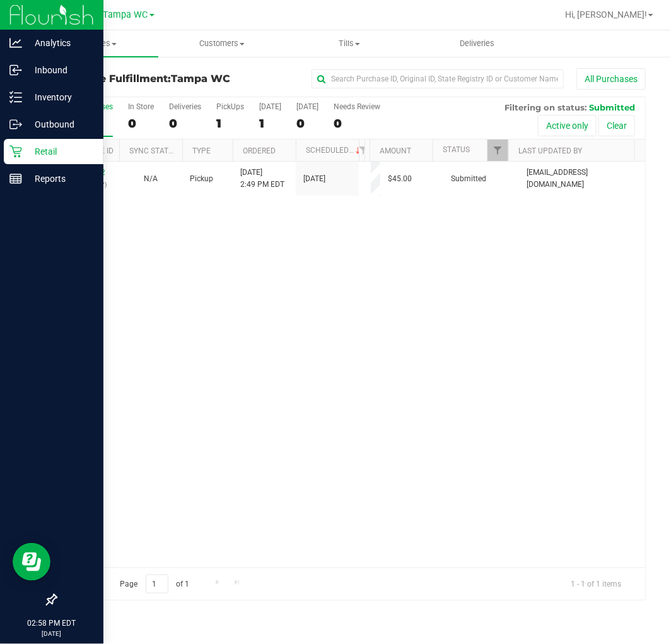
drag, startPoint x: 323, startPoint y: 287, endPoint x: 19, endPoint y: 153, distance: 332.3
click at [324, 287] on div "11984992 (326465947) N/A Pickup [DATE] 2:49 PM EDT 9/21/2025 $45.00 Submitted […" at bounding box center [350, 365] width 589 height 406
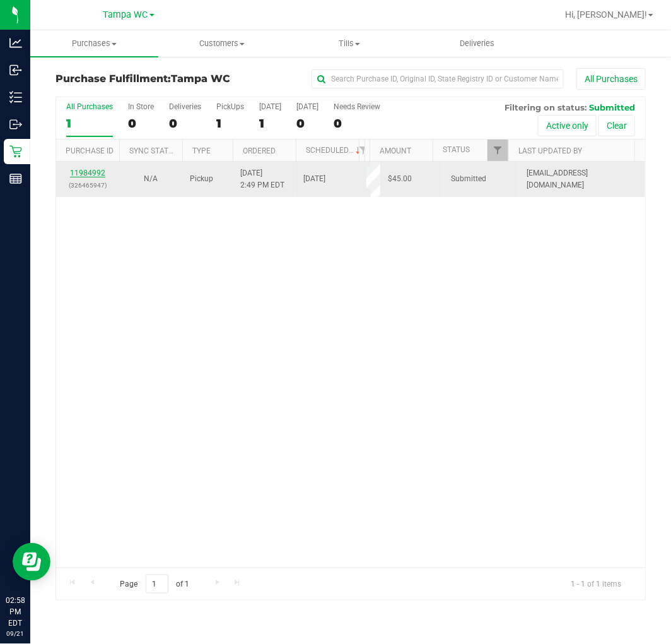
click at [97, 169] on link "11984992" at bounding box center [87, 173] width 35 height 9
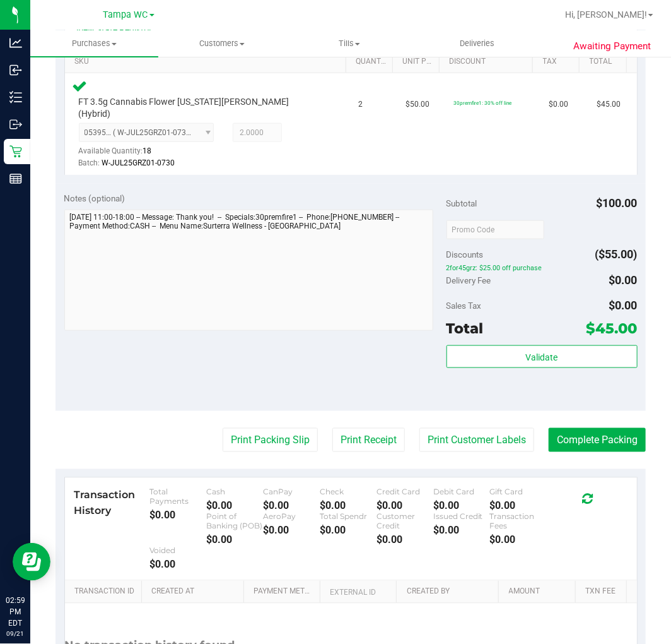
scroll to position [420, 0]
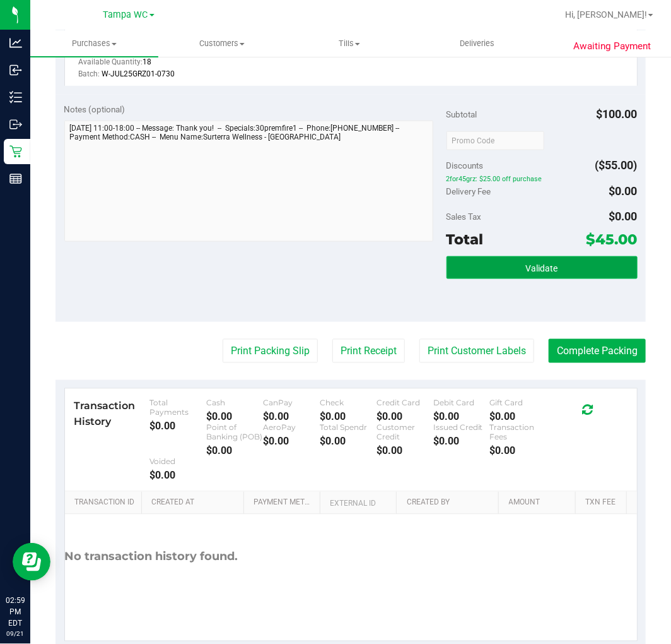
click at [545, 256] on button "Validate" at bounding box center [542, 267] width 191 height 23
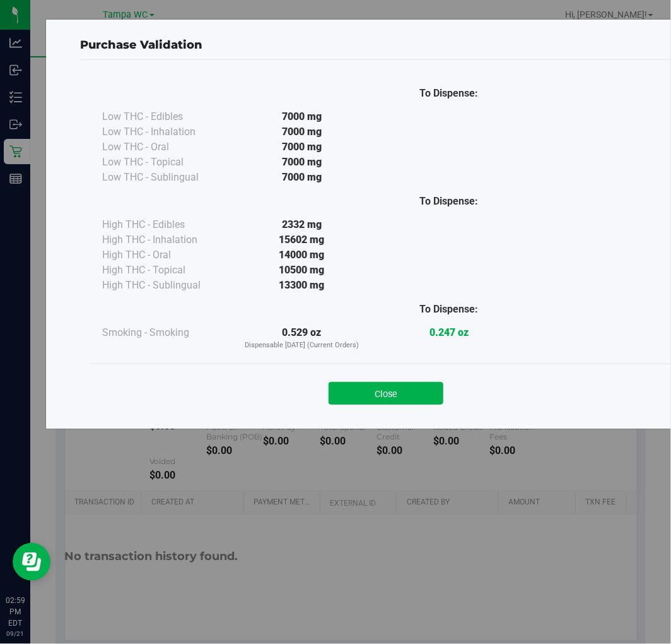
click at [345, 392] on button "Close" at bounding box center [386, 393] width 115 height 23
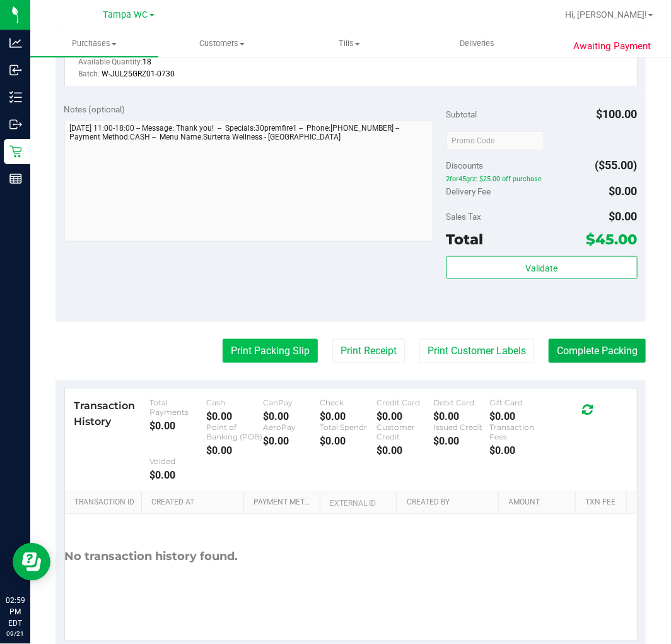
click at [269, 339] on button "Print Packing Slip" at bounding box center [270, 351] width 95 height 24
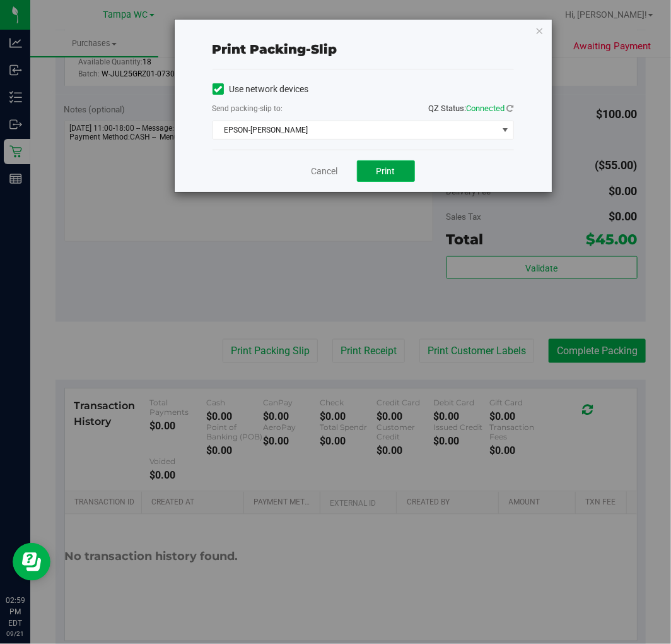
click at [376, 165] on button "Print" at bounding box center [386, 170] width 58 height 21
click at [328, 171] on link "Cancel" at bounding box center [325, 171] width 27 height 13
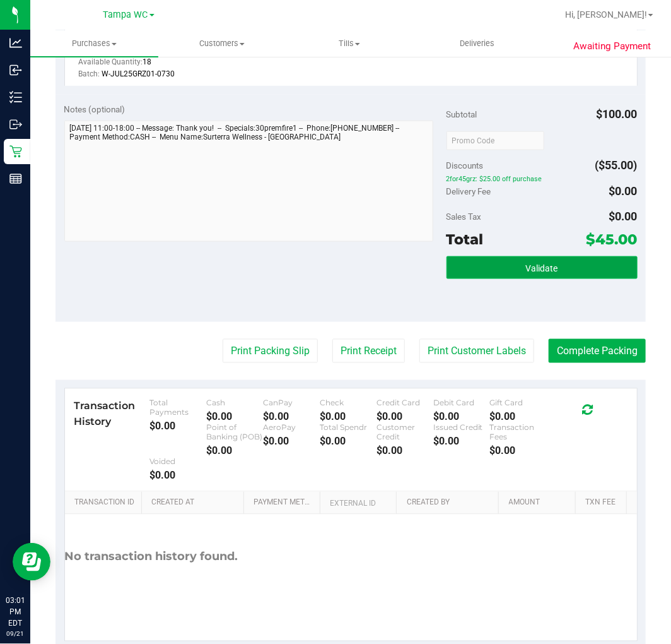
click at [531, 263] on span "Validate" at bounding box center [542, 268] width 32 height 10
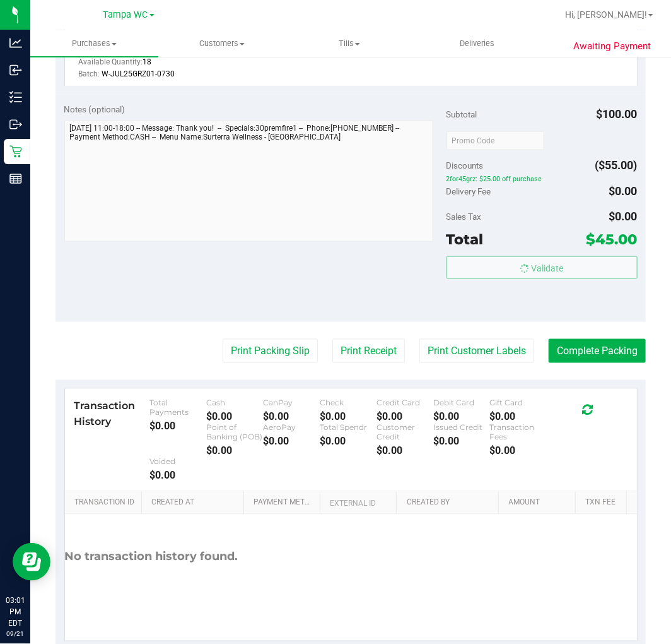
drag, startPoint x: 524, startPoint y: 204, endPoint x: 471, endPoint y: 180, distance: 58.5
click at [523, 205] on div "Sales Tax $0.00" at bounding box center [542, 216] width 191 height 23
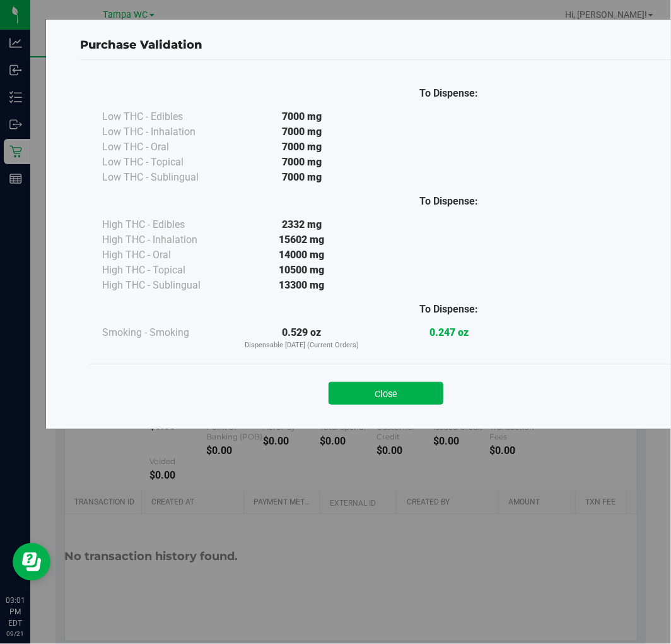
click at [398, 405] on div "Close" at bounding box center [386, 389] width 593 height 51
click at [379, 393] on button "Close" at bounding box center [386, 393] width 115 height 23
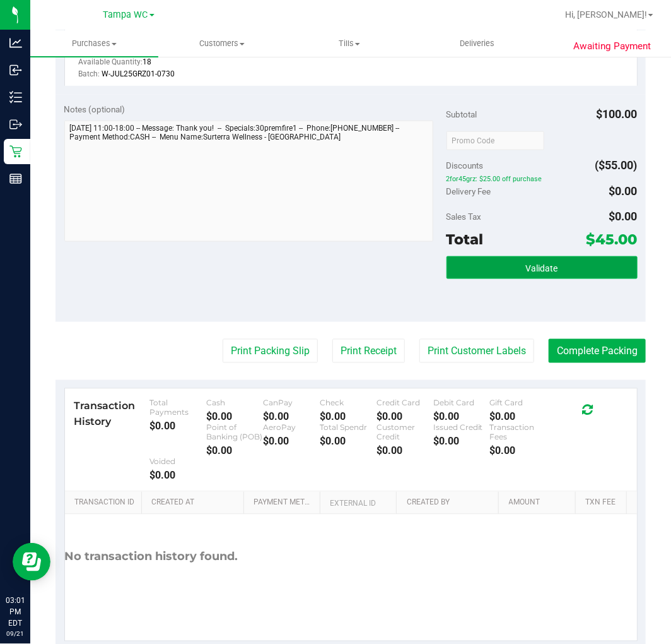
click at [530, 256] on button "Validate" at bounding box center [542, 267] width 191 height 23
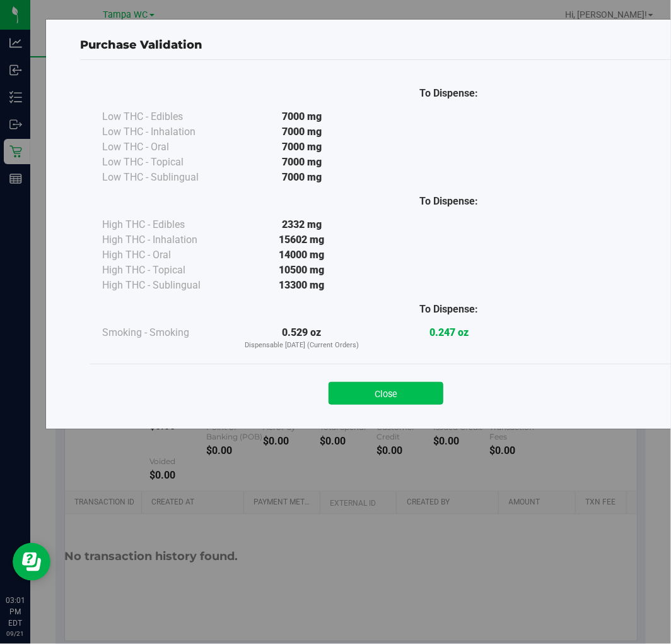
click at [410, 386] on button "Close" at bounding box center [386, 393] width 115 height 23
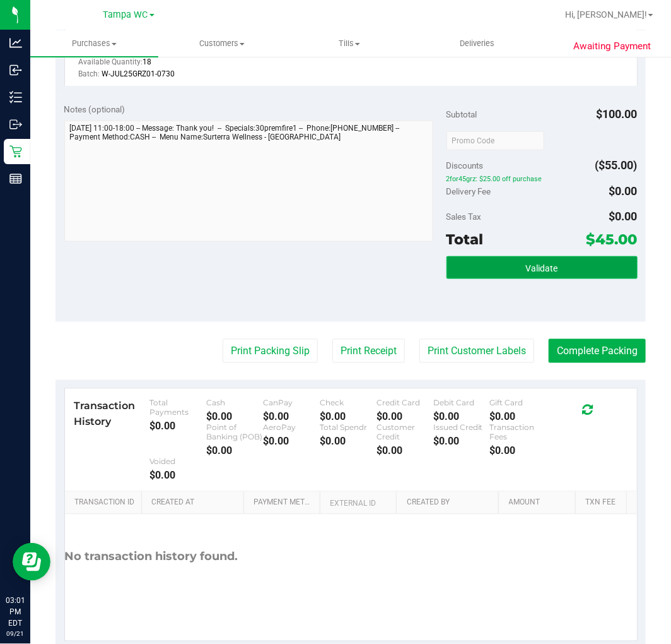
click at [494, 259] on button "Validate" at bounding box center [542, 267] width 191 height 23
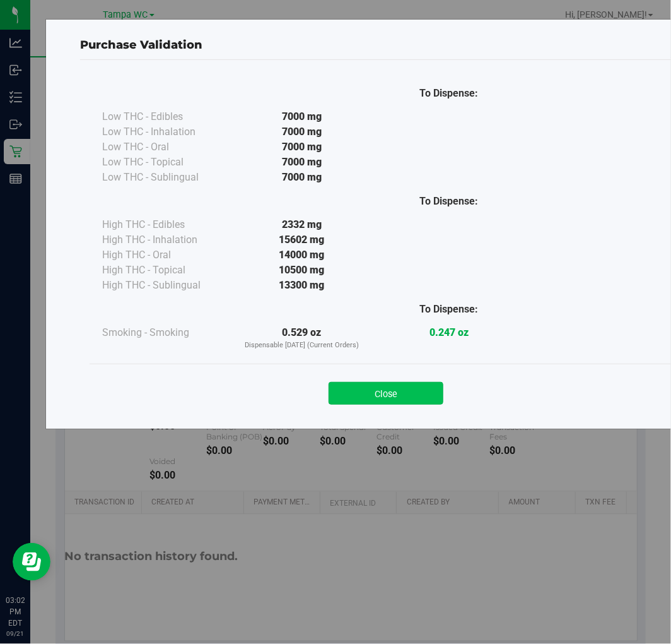
click at [381, 401] on button "Close" at bounding box center [386, 393] width 115 height 23
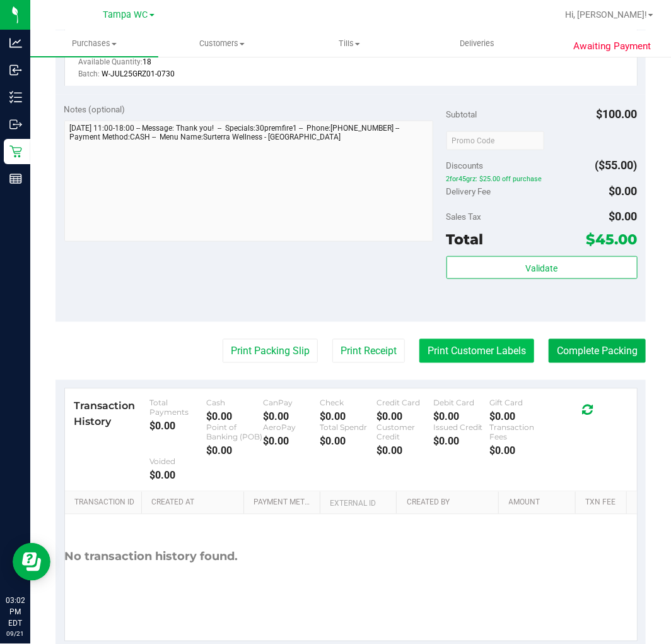
click at [443, 339] on button "Print Customer Labels" at bounding box center [477, 351] width 115 height 24
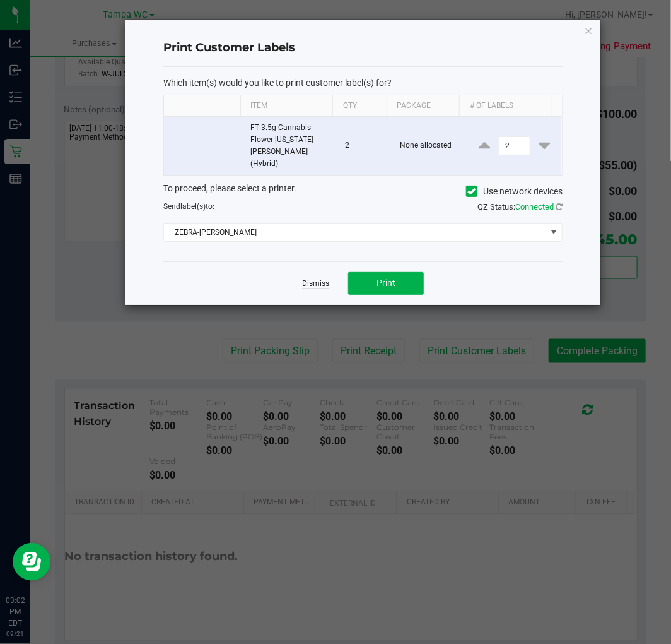
click at [307, 278] on link "Dismiss" at bounding box center [315, 283] width 27 height 11
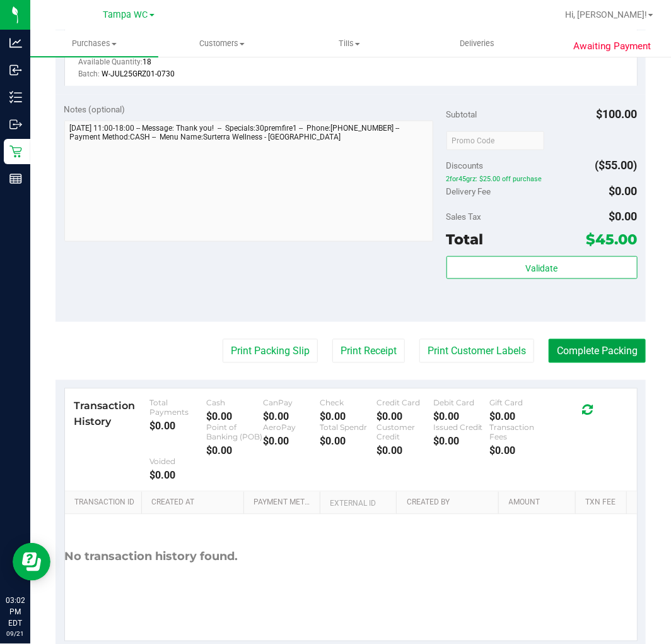
click at [583, 339] on button "Complete Packing" at bounding box center [597, 351] width 97 height 24
